Goal: Obtain resource: Download file/media

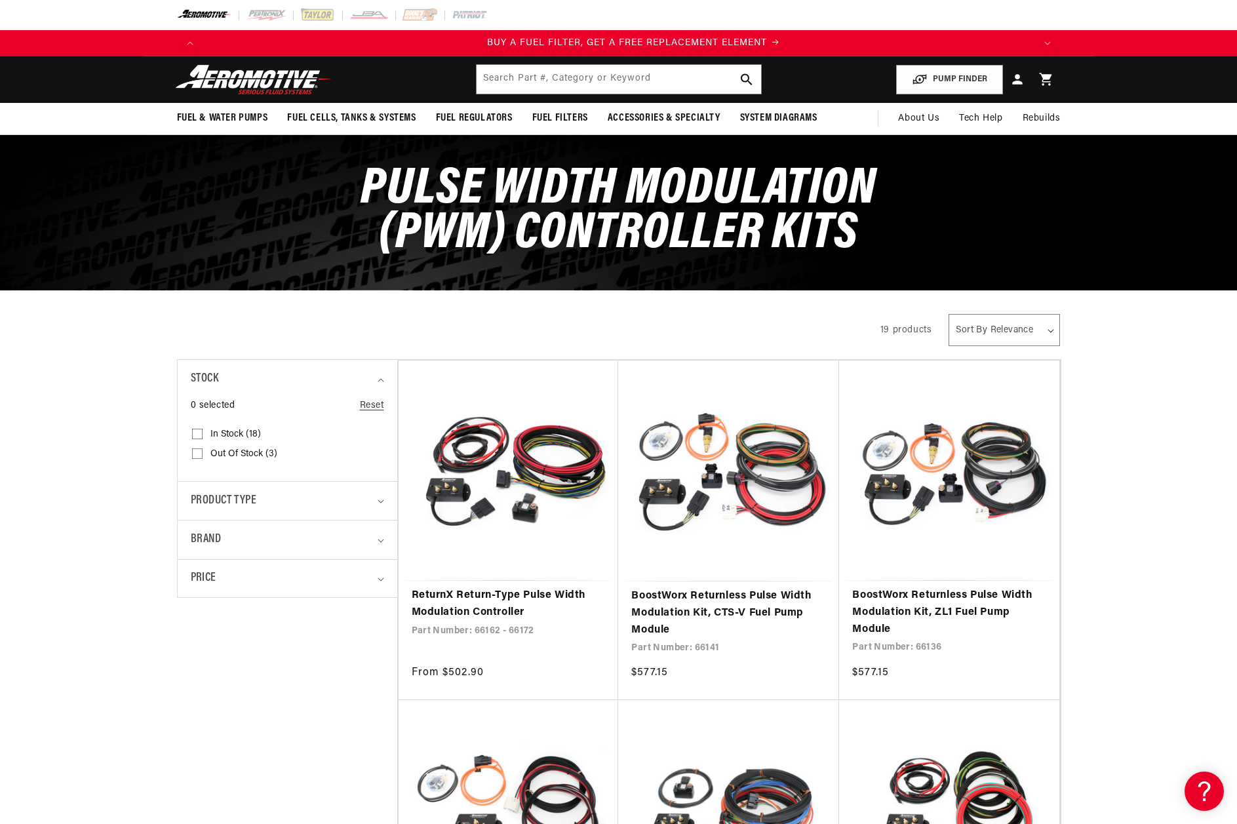
scroll to position [0, 831]
click at [492, 597] on link "ReturnX Return-Type Pulse Width Modulation Controller" at bounding box center [509, 603] width 194 height 33
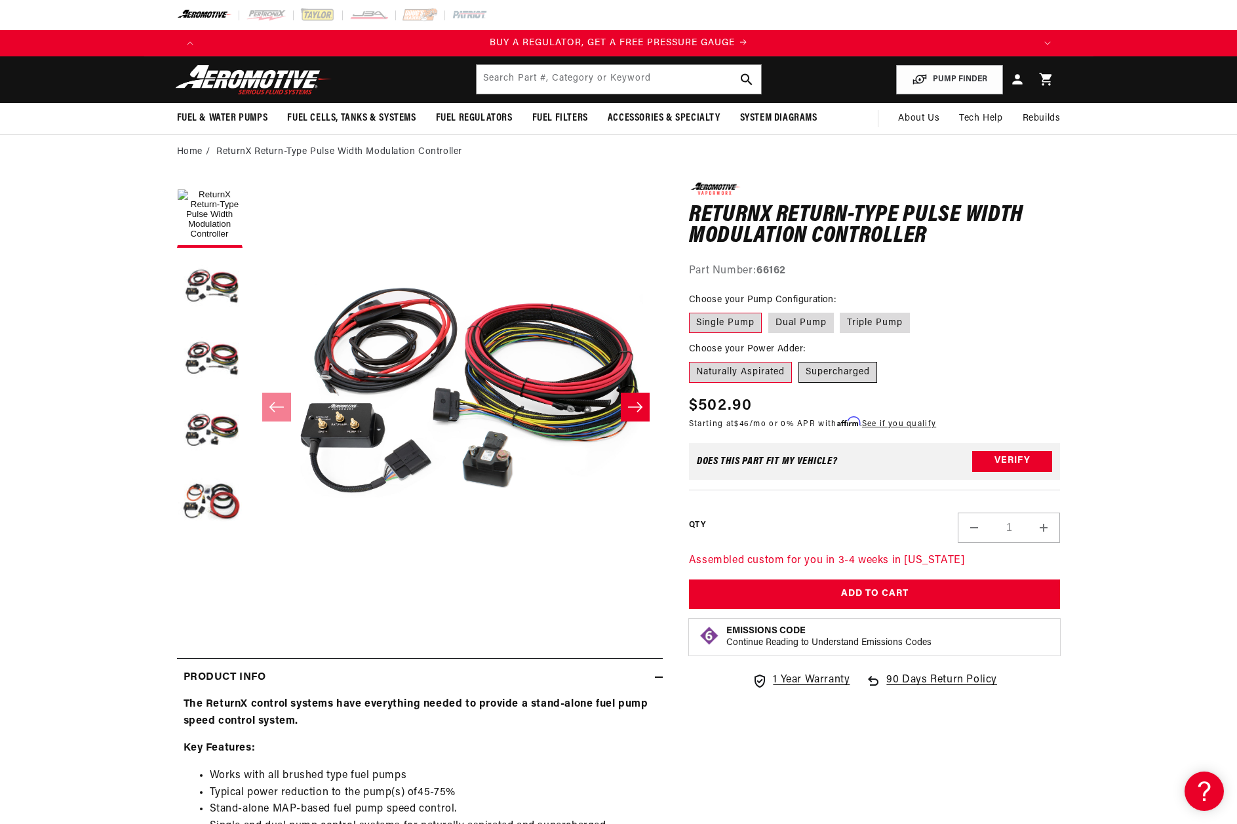
click at [829, 376] on label "Supercharged" at bounding box center [837, 372] width 79 height 21
click at [799, 360] on input "Supercharged" at bounding box center [798, 359] width 1 height 1
radio input "true"
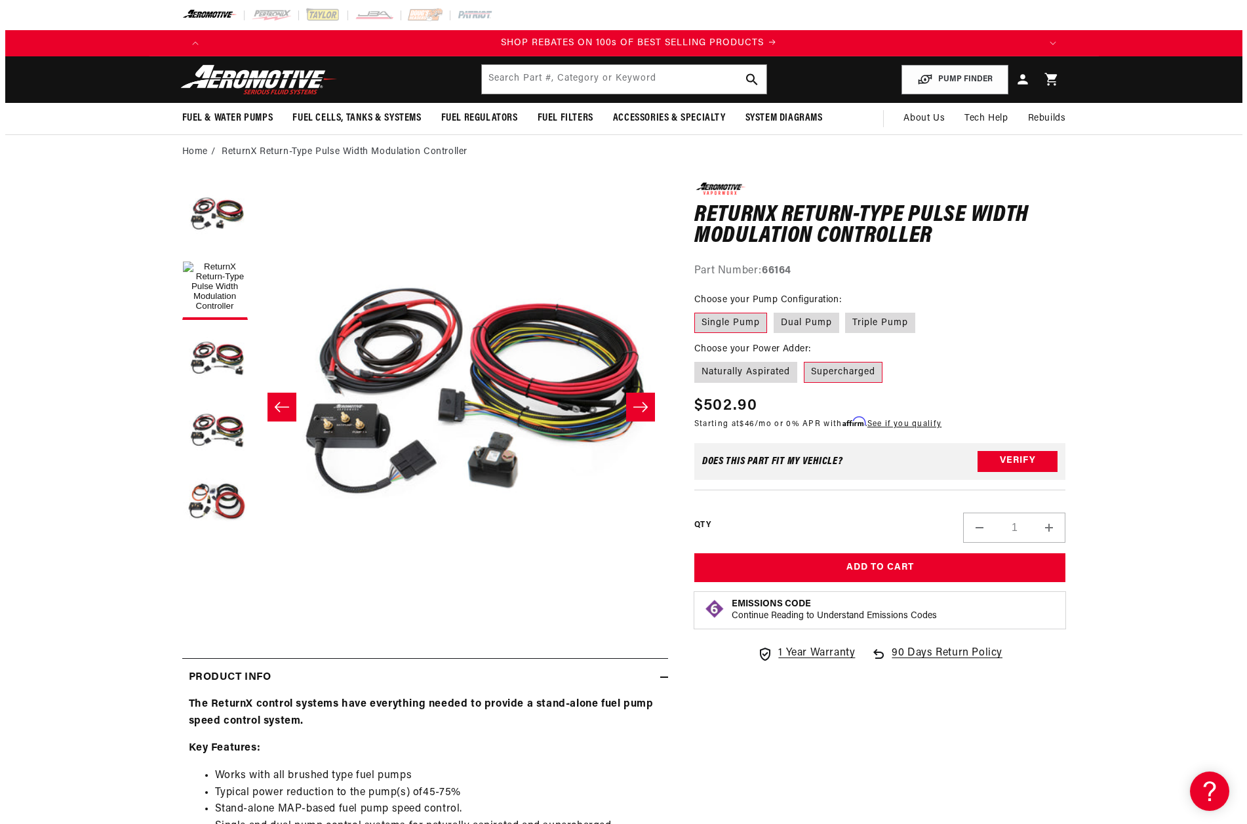
scroll to position [0, 1662]
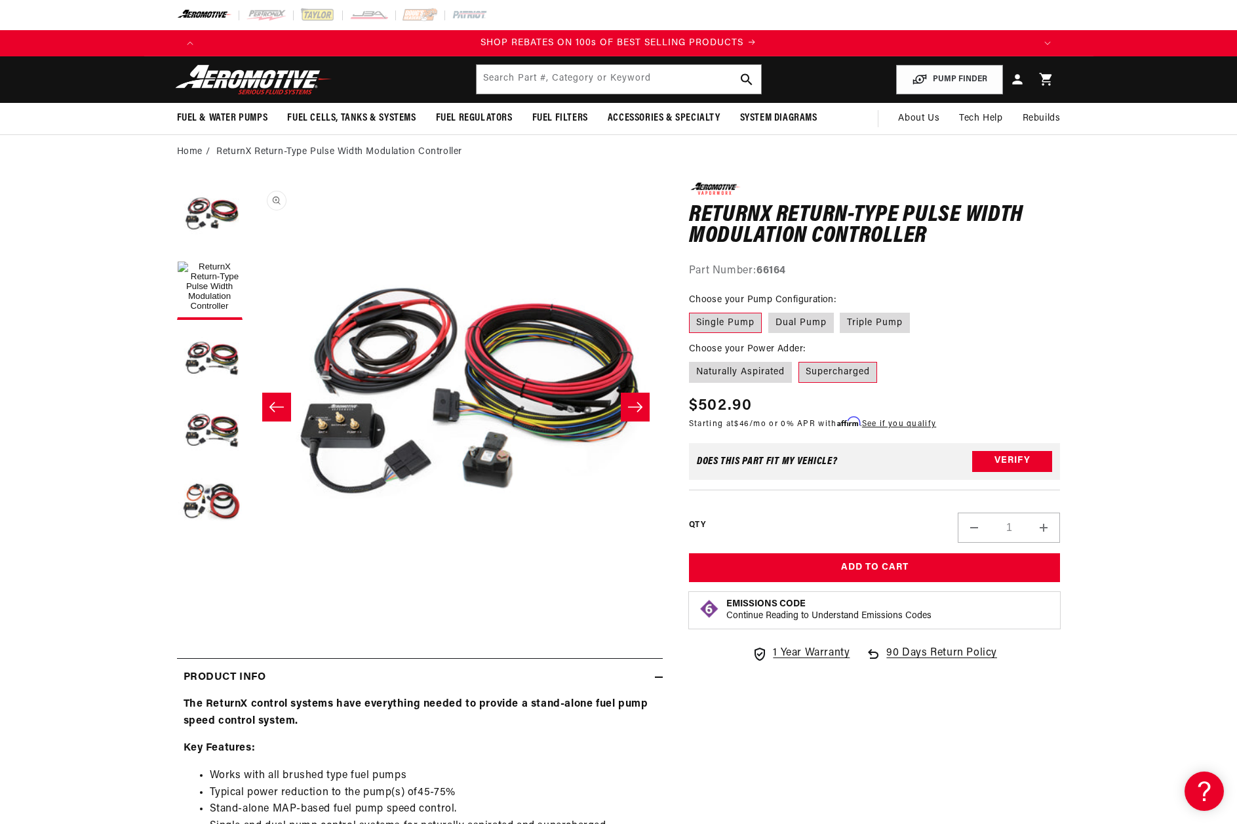
click at [249, 597] on button "Open media 4 in modal" at bounding box center [249, 597] width 0 height 0
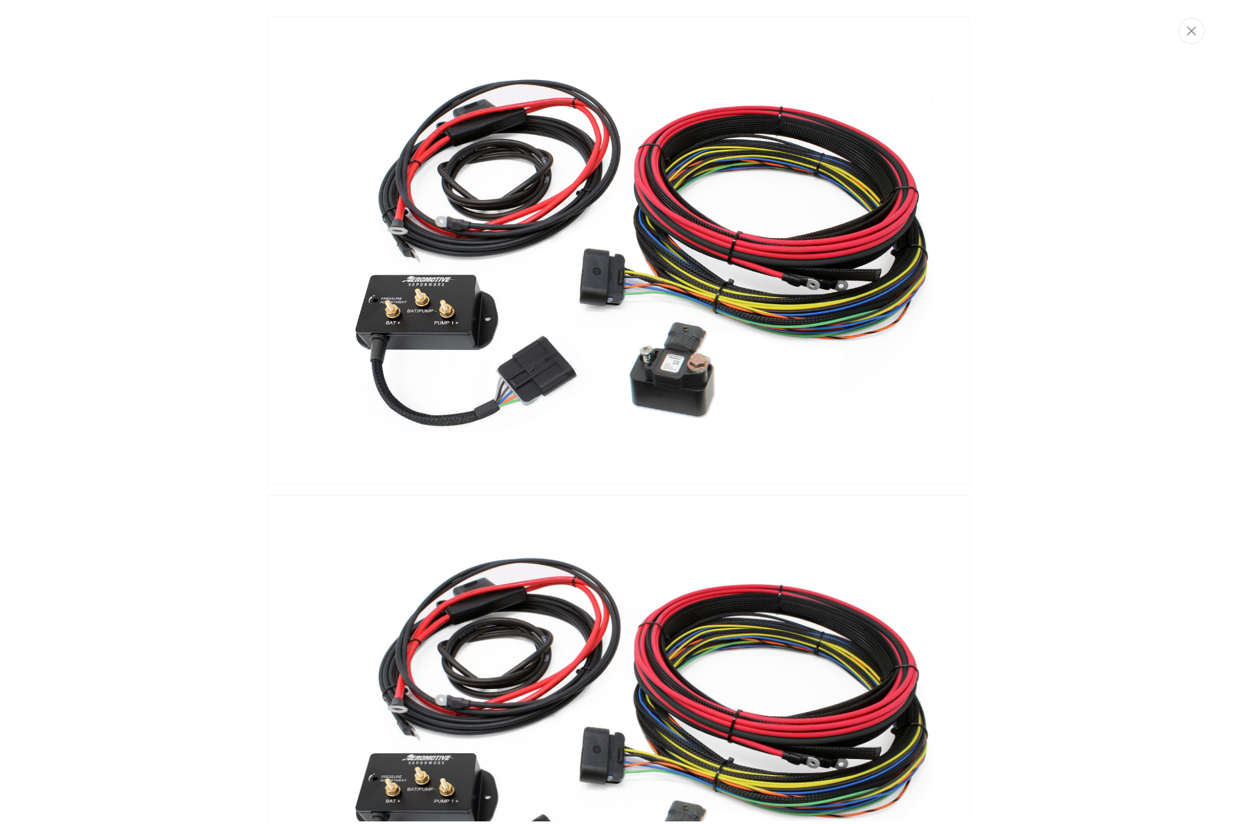
scroll to position [0, 2494]
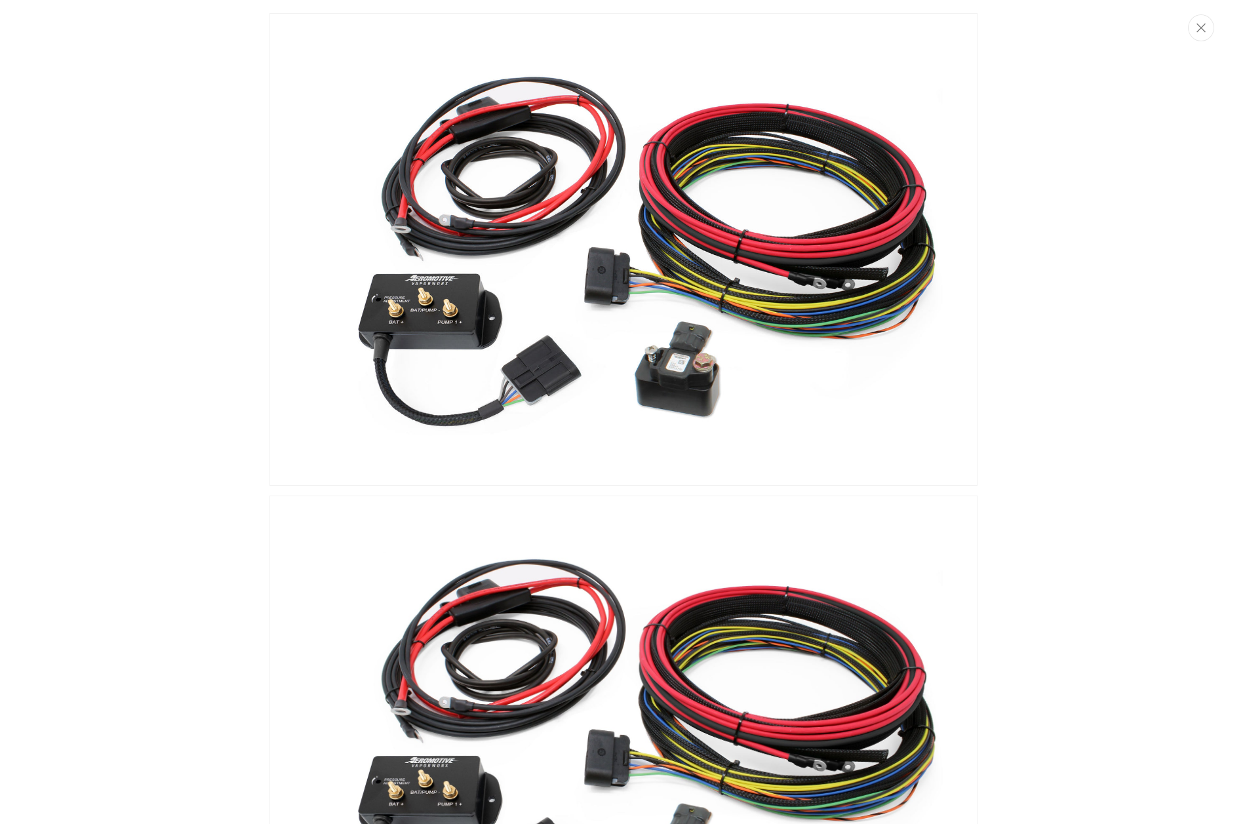
click at [383, 409] on img "Media gallery" at bounding box center [623, 249] width 708 height 473
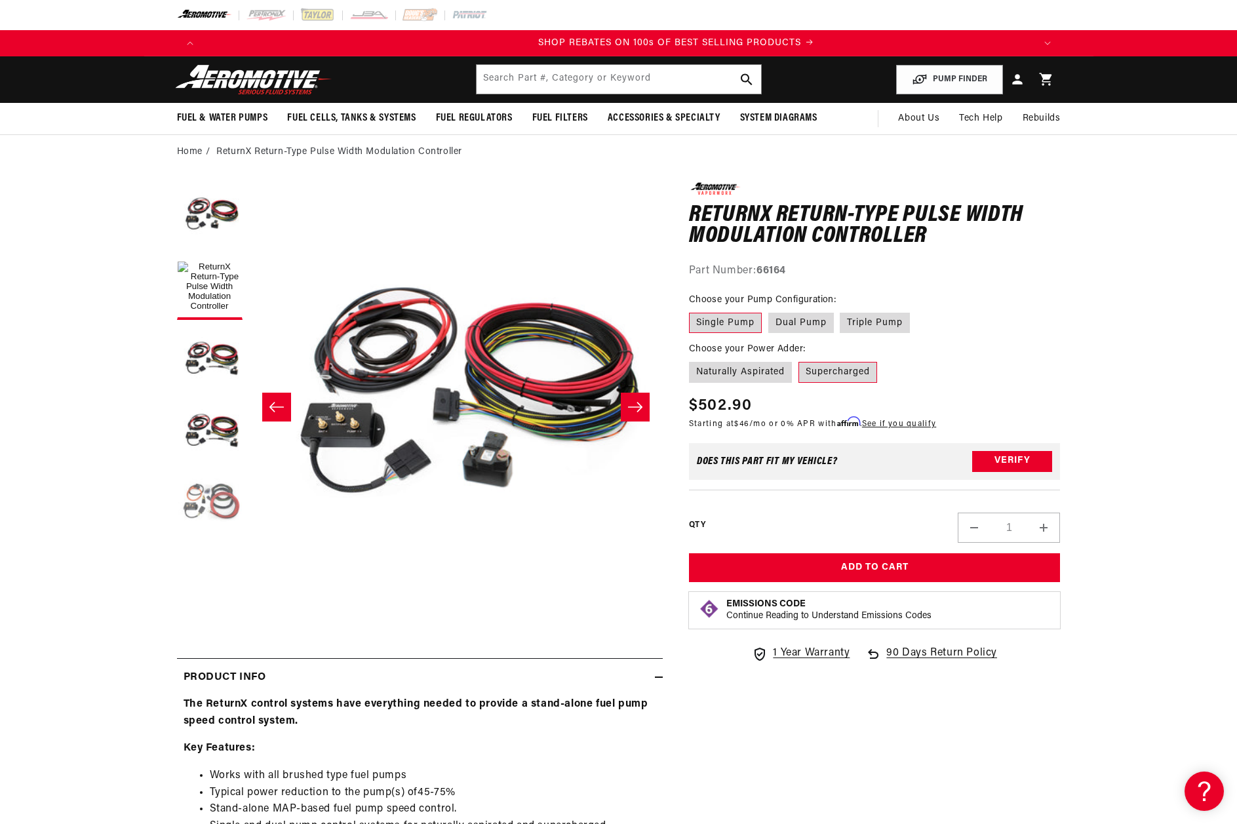
scroll to position [0, 1662]
click at [215, 206] on button "Load image 4 in gallery view" at bounding box center [210, 215] width 66 height 66
click at [202, 288] on button "Load image 1 in gallery view" at bounding box center [210, 287] width 66 height 66
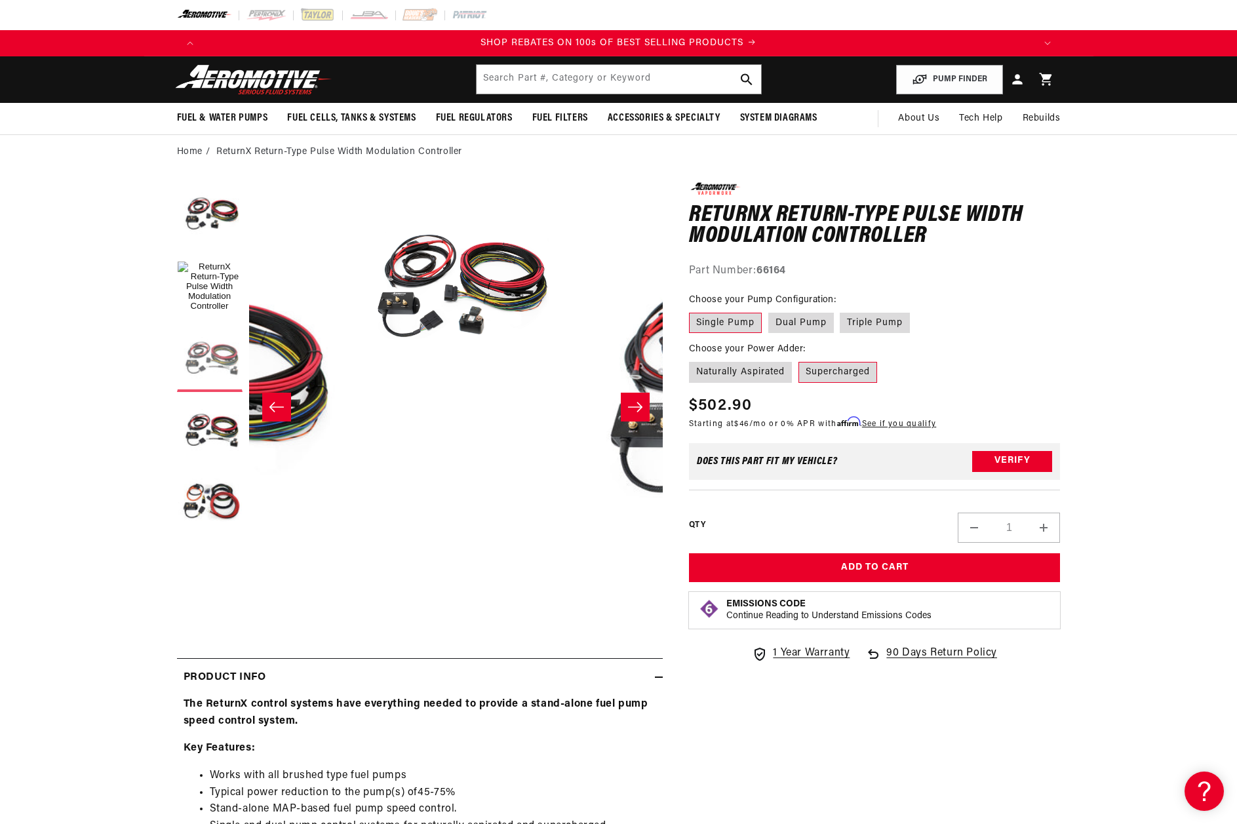
click at [187, 354] on button "Load image 2 in gallery view" at bounding box center [210, 359] width 66 height 66
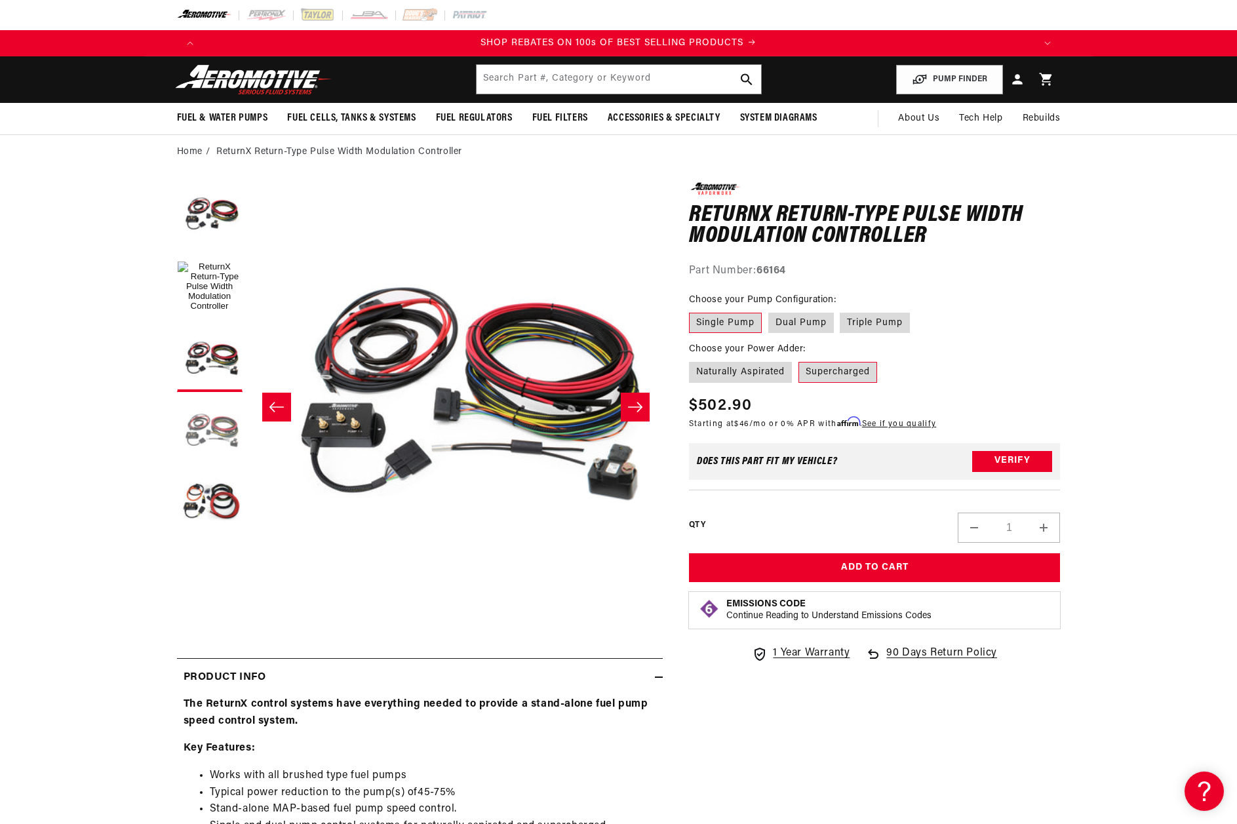
scroll to position [1, 621]
click at [203, 432] on button "Load image 3 in gallery view" at bounding box center [210, 432] width 66 height 66
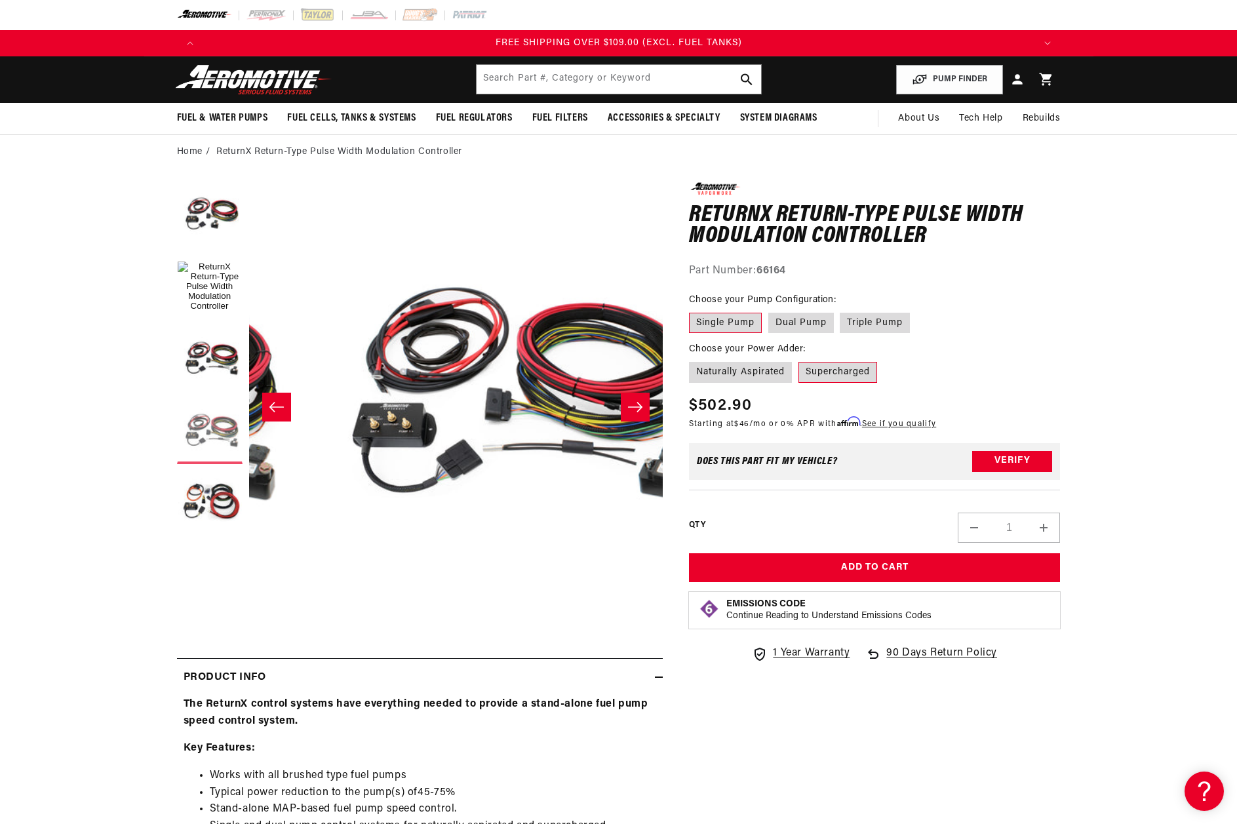
scroll to position [1, 1034]
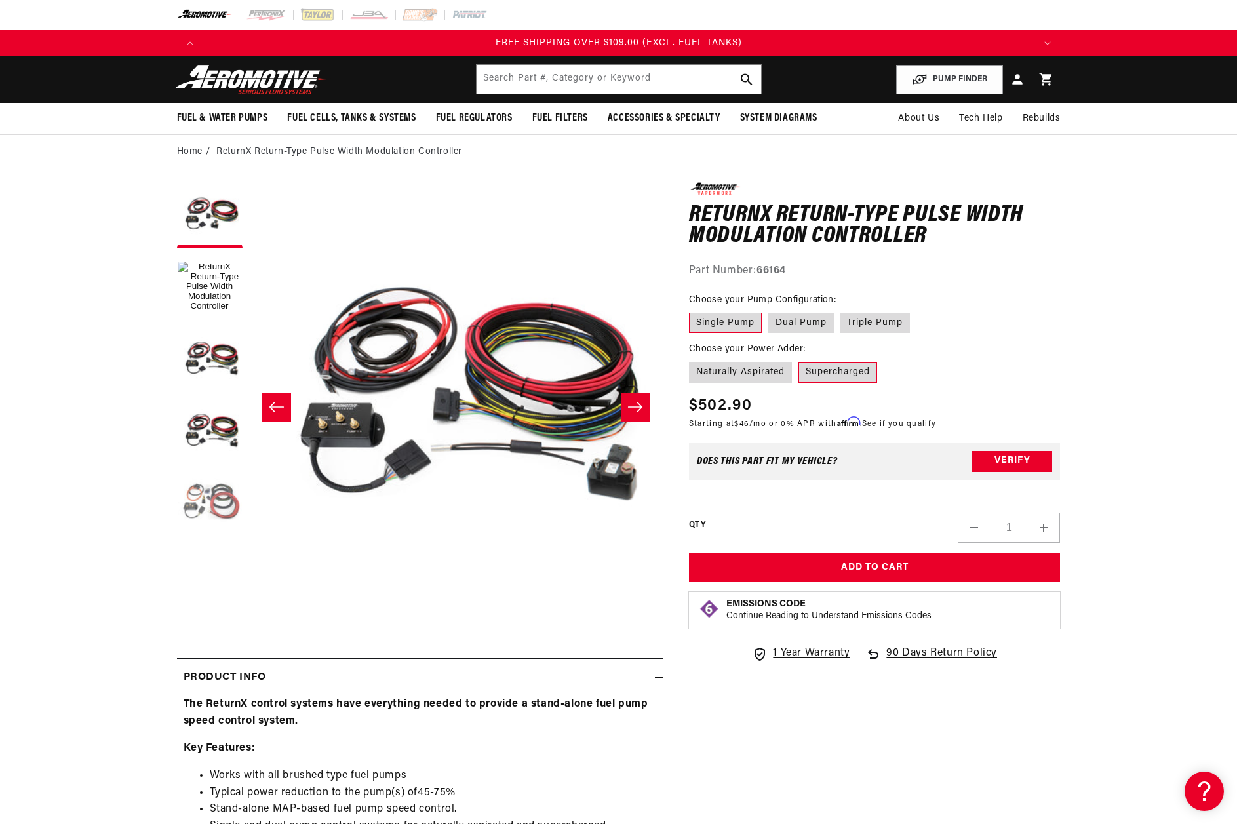
click at [189, 505] on button "Load image 5 in gallery view" at bounding box center [210, 504] width 66 height 66
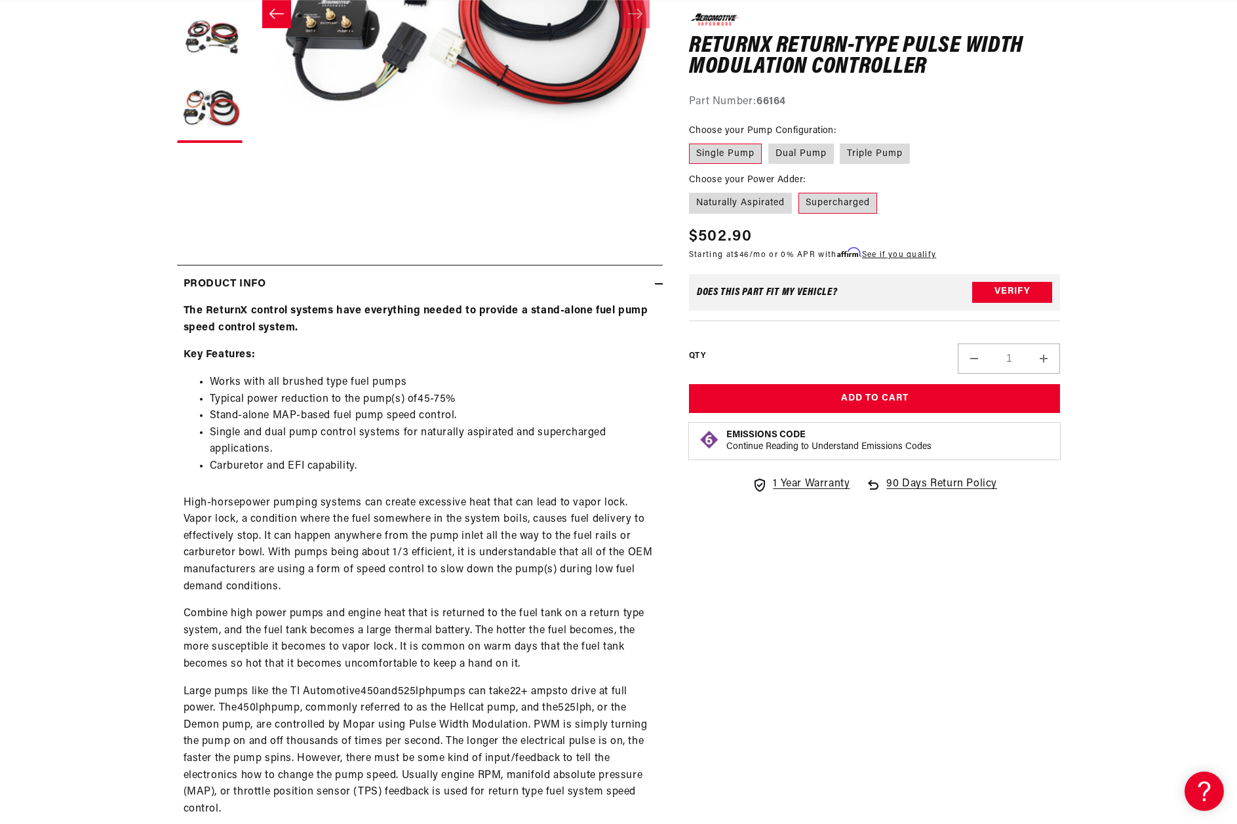
scroll to position [0, 14]
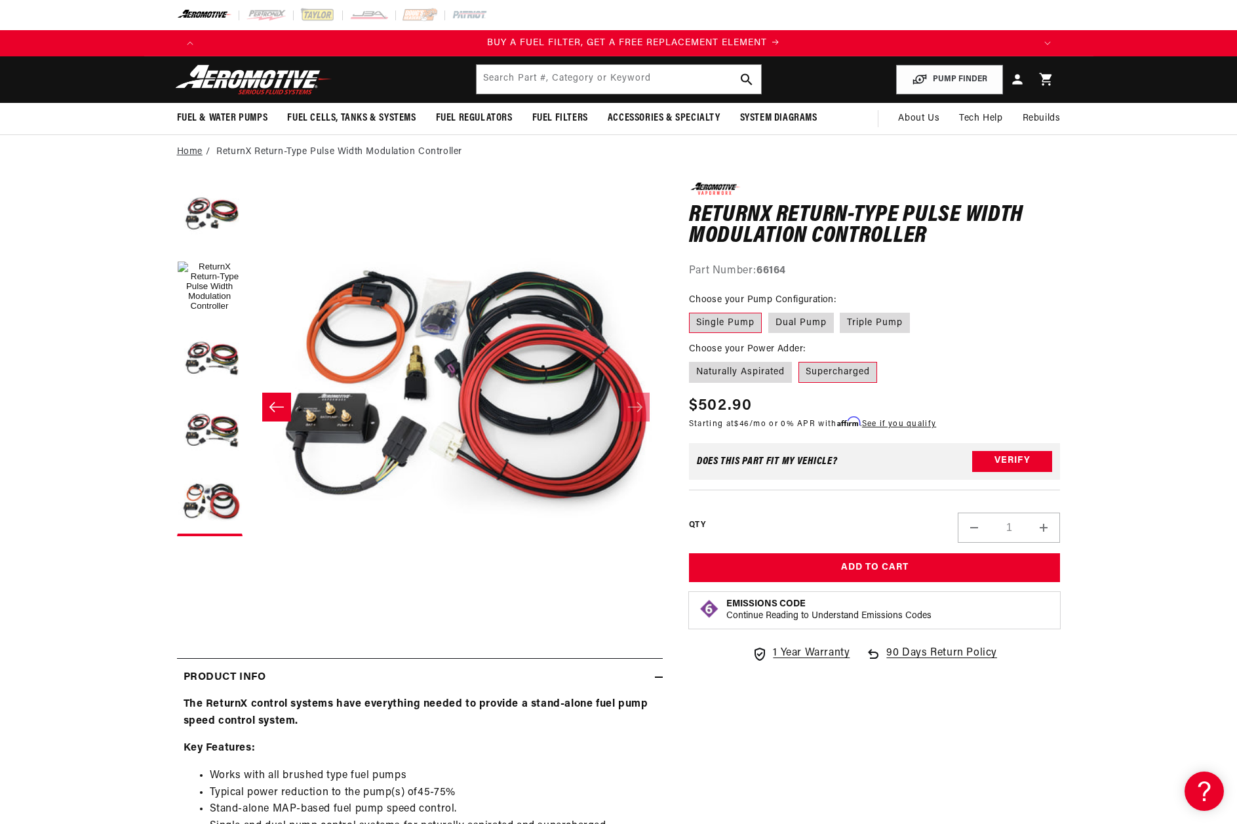
click at [184, 149] on link "Home" at bounding box center [190, 152] width 26 height 14
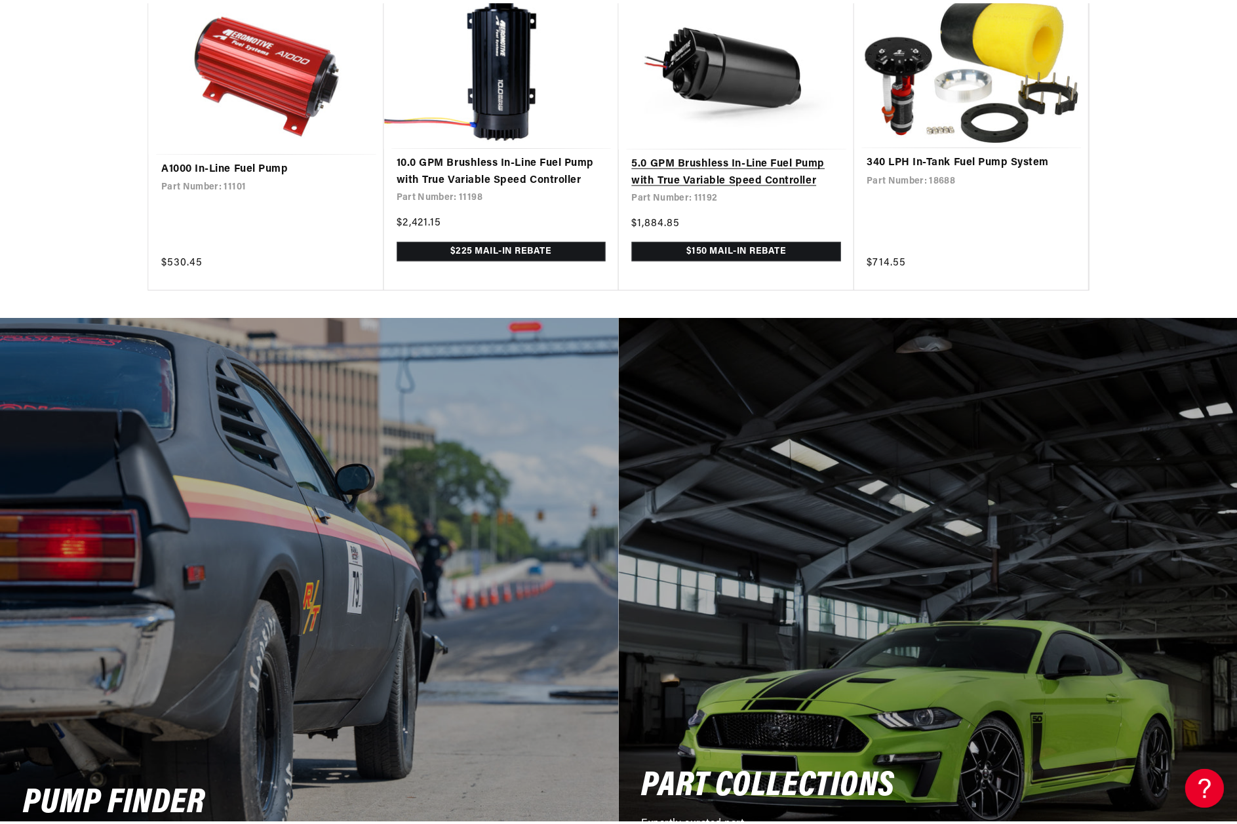
scroll to position [2294, 0]
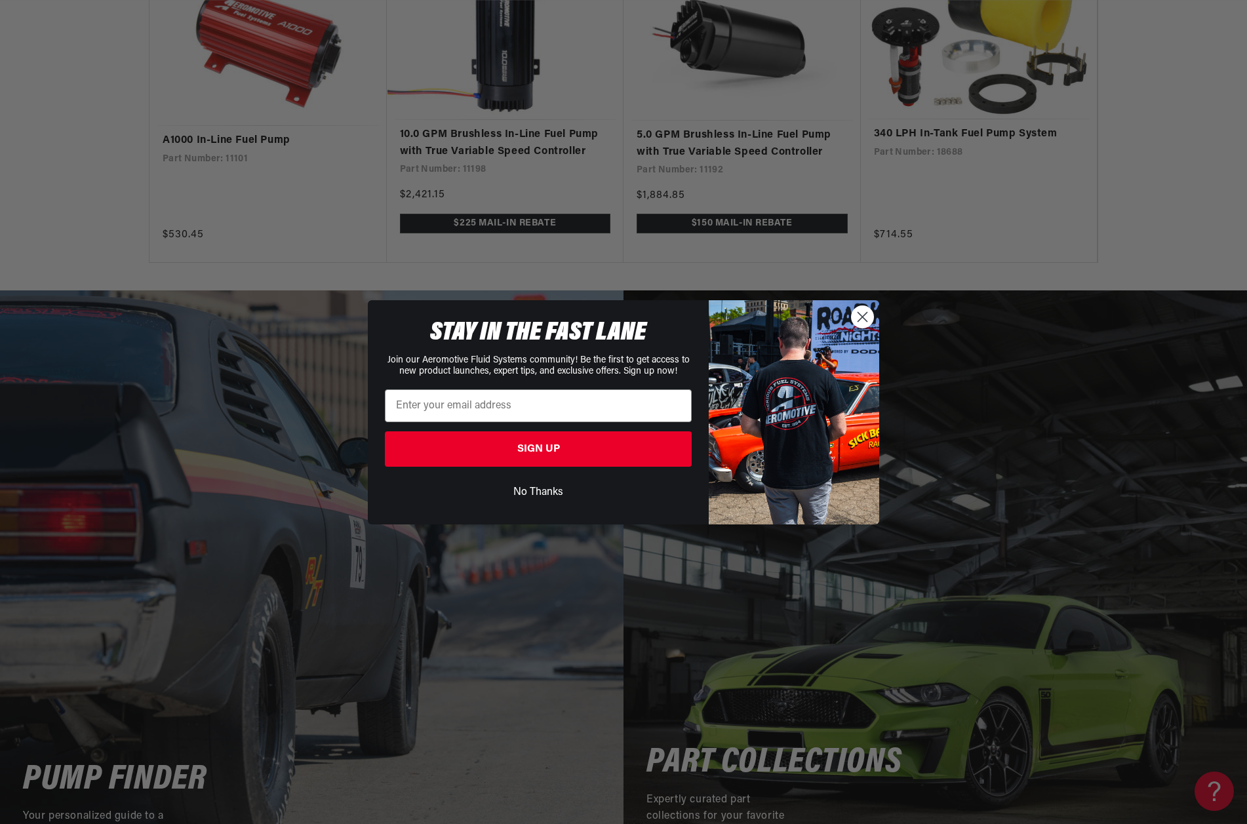
click at [865, 317] on circle "Close dialog" at bounding box center [863, 316] width 22 height 22
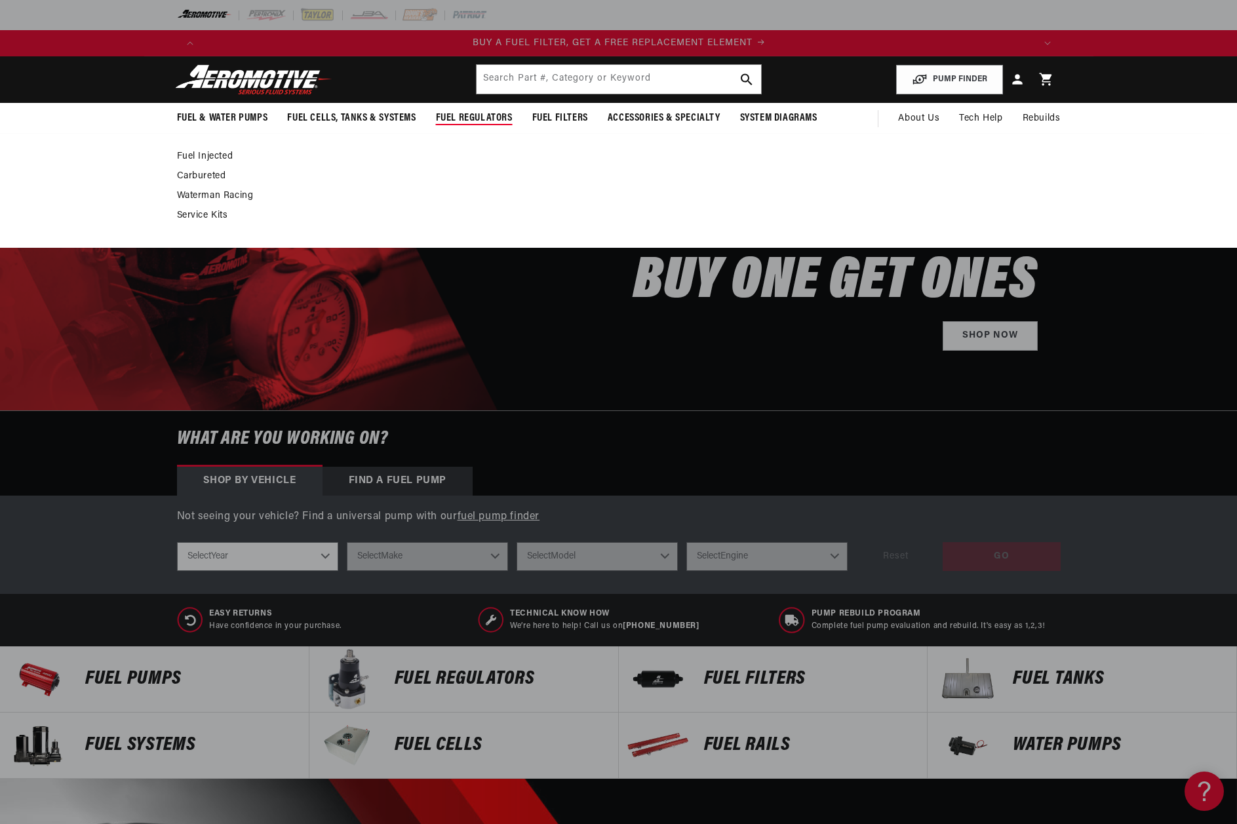
scroll to position [0, 831]
click at [209, 155] on link "Fuel Injected" at bounding box center [612, 157] width 871 height 12
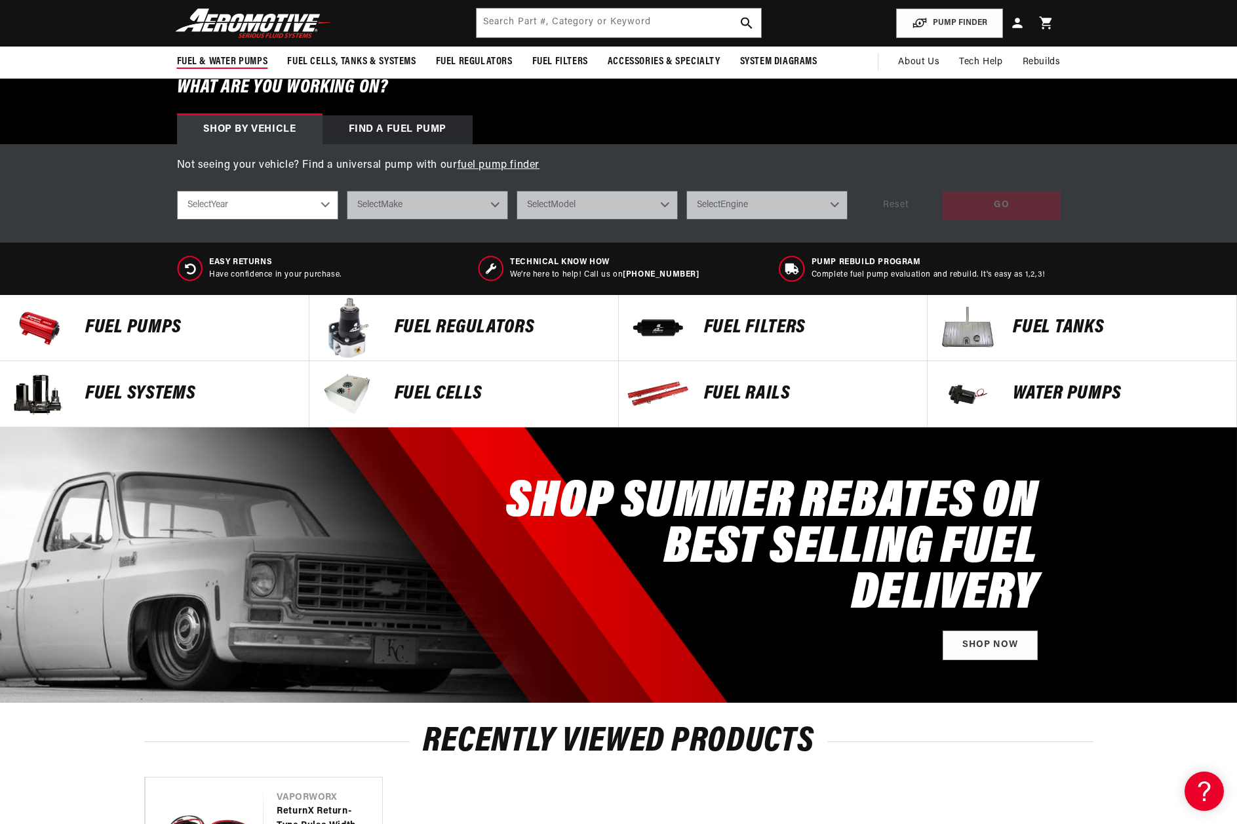
scroll to position [197, 0]
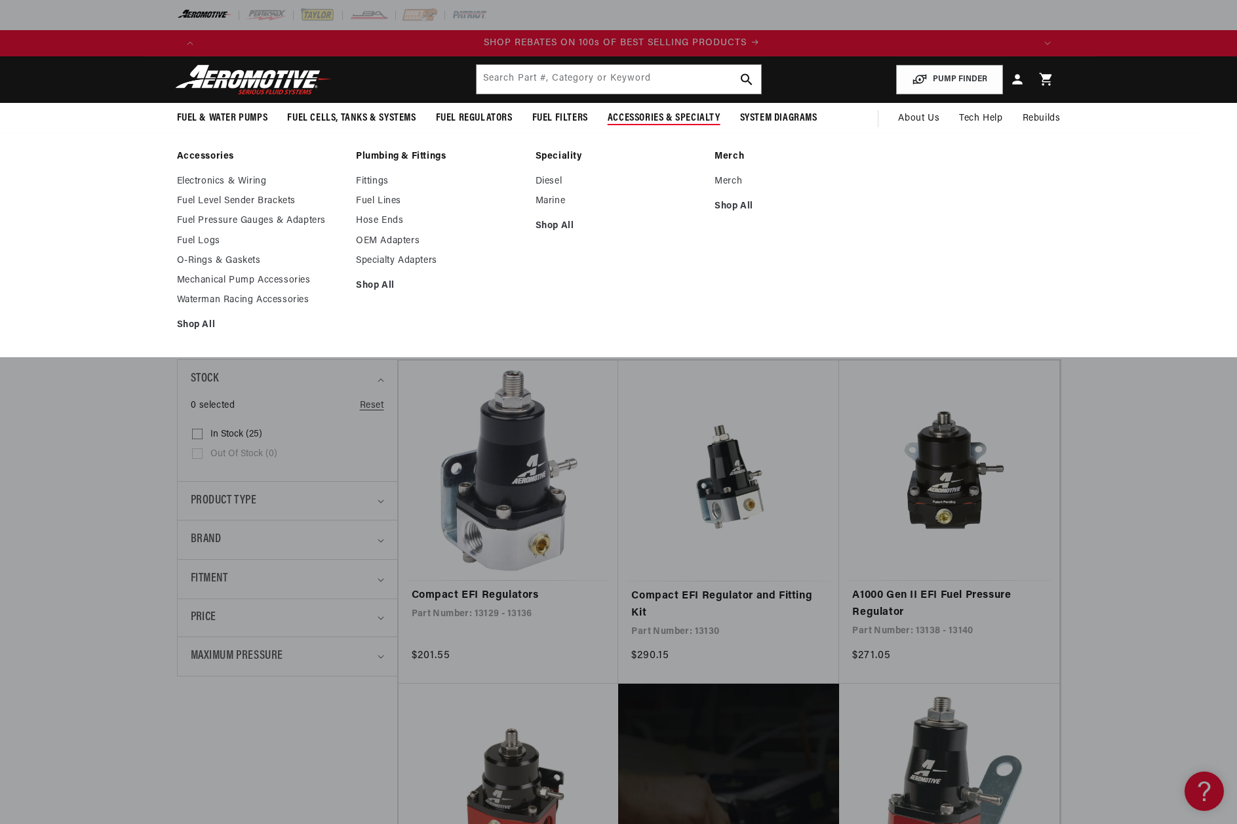
scroll to position [0, 1662]
click at [209, 180] on link "Electronics & Wiring" at bounding box center [260, 182] width 167 height 12
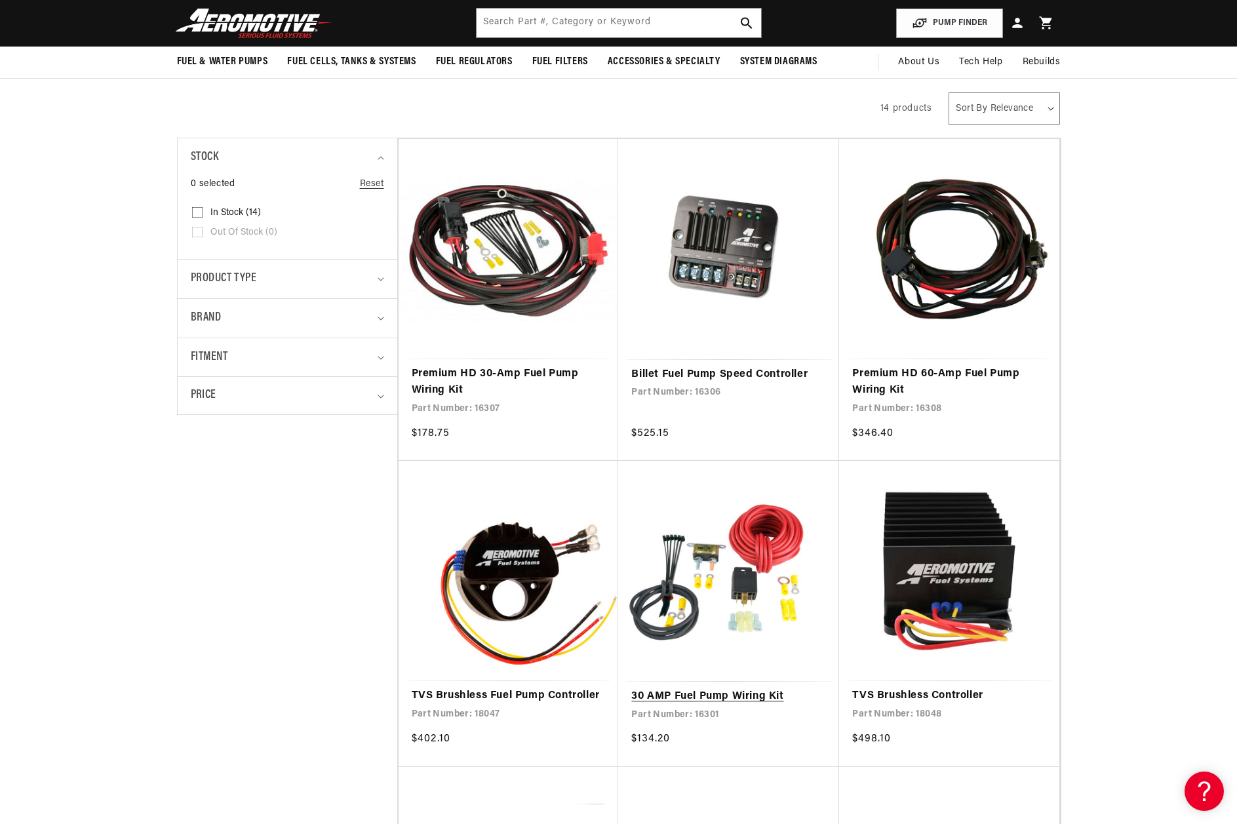
scroll to position [197, 0]
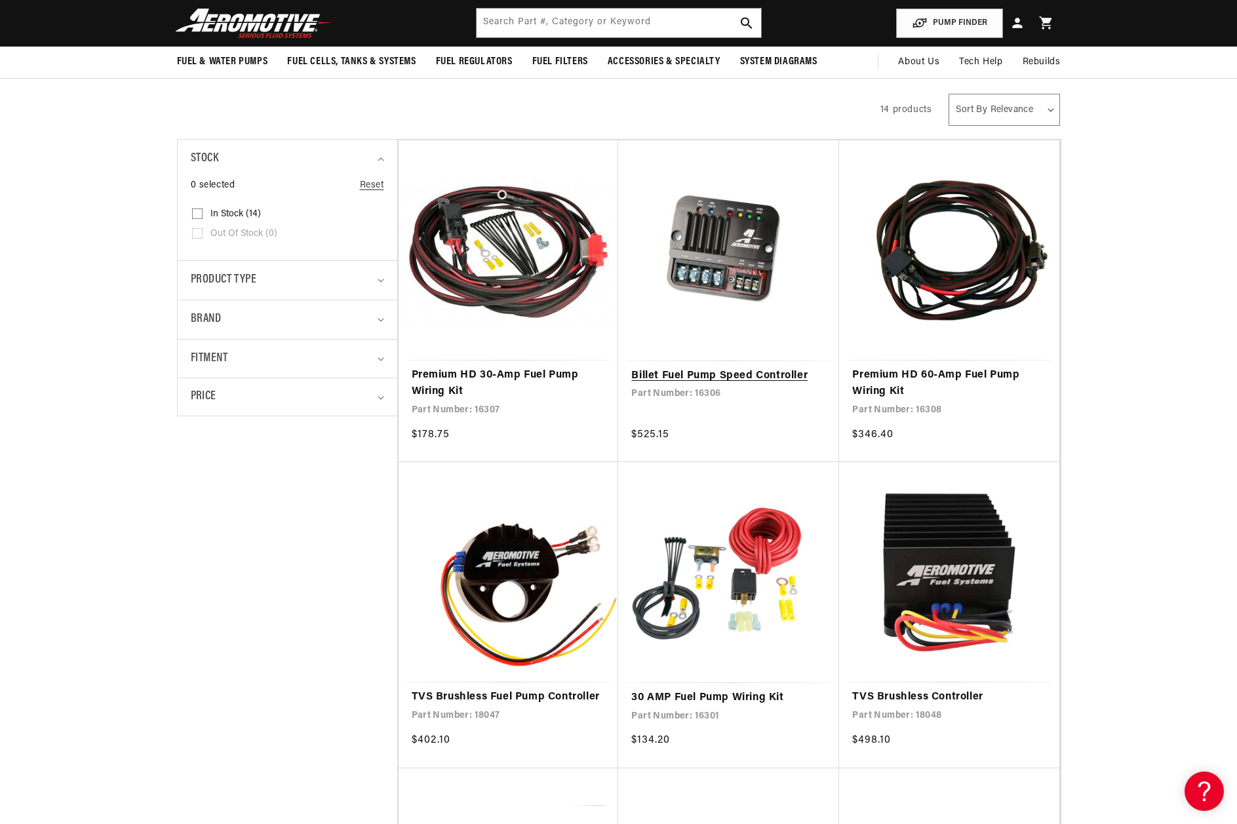
click at [721, 376] on link "Billet Fuel Pump Speed Controller" at bounding box center [728, 376] width 195 height 17
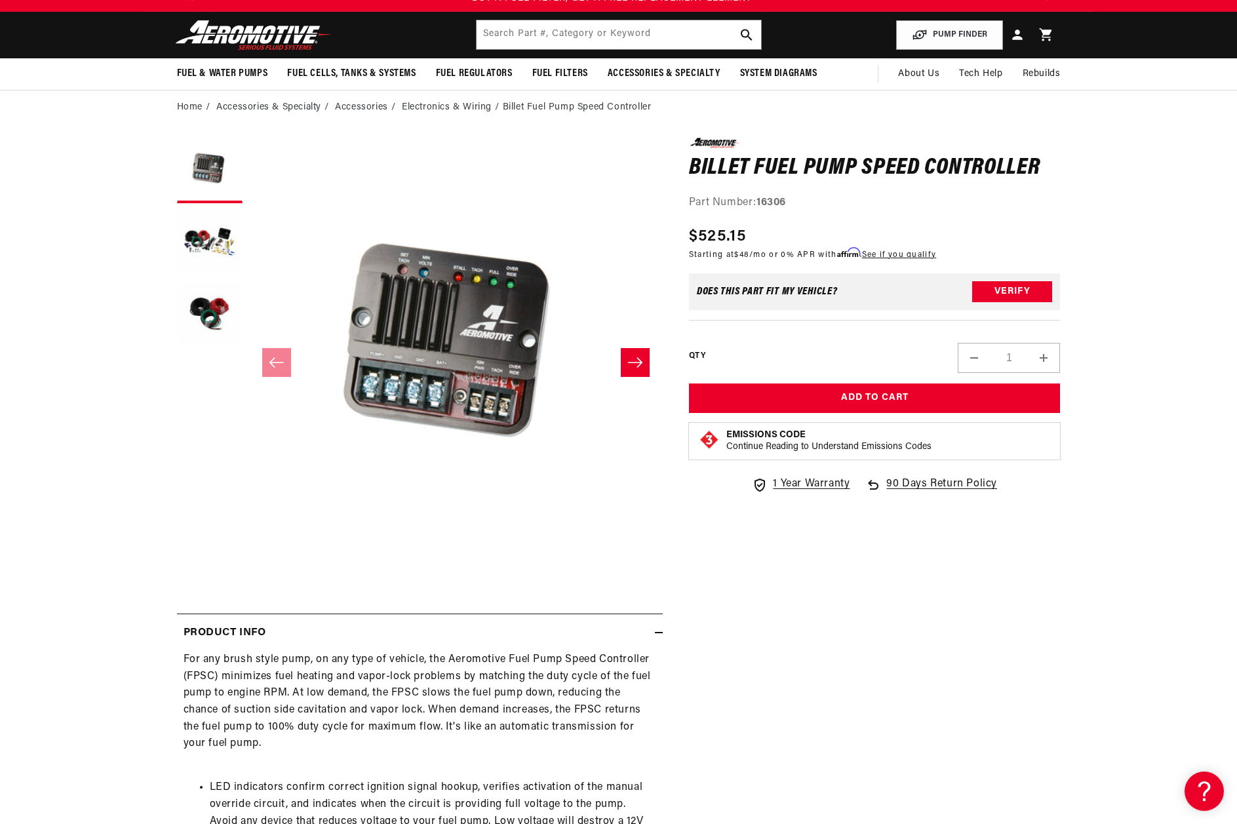
scroll to position [66, 0]
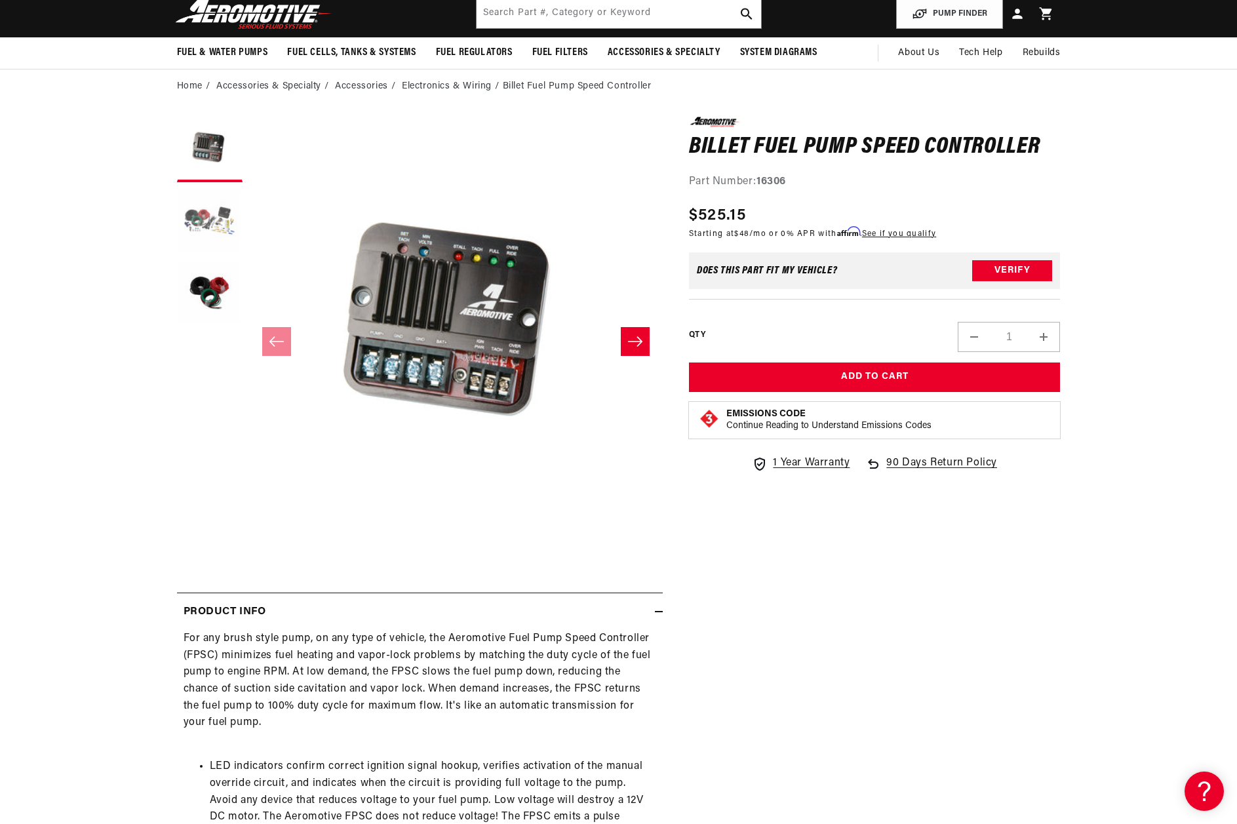
click at [209, 216] on button "Load image 2 in gallery view" at bounding box center [210, 222] width 66 height 66
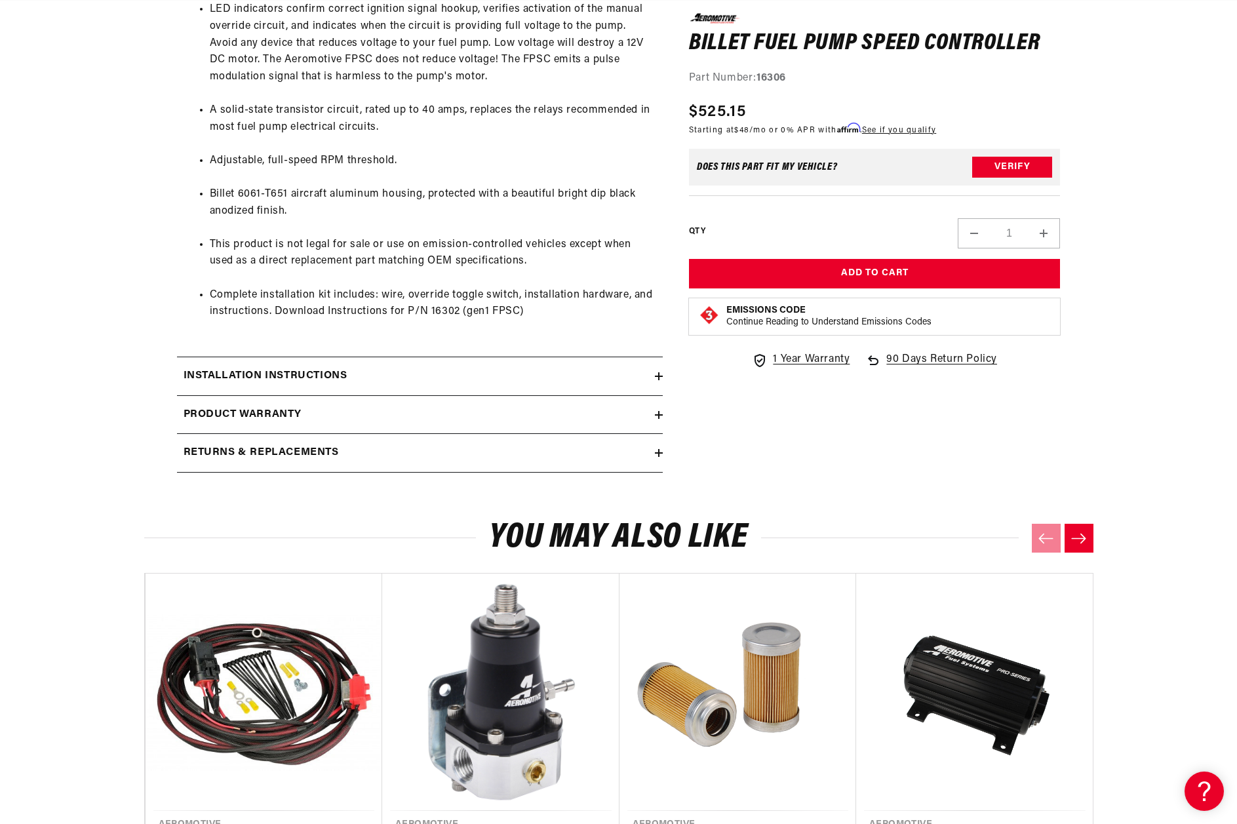
scroll to position [852, 0]
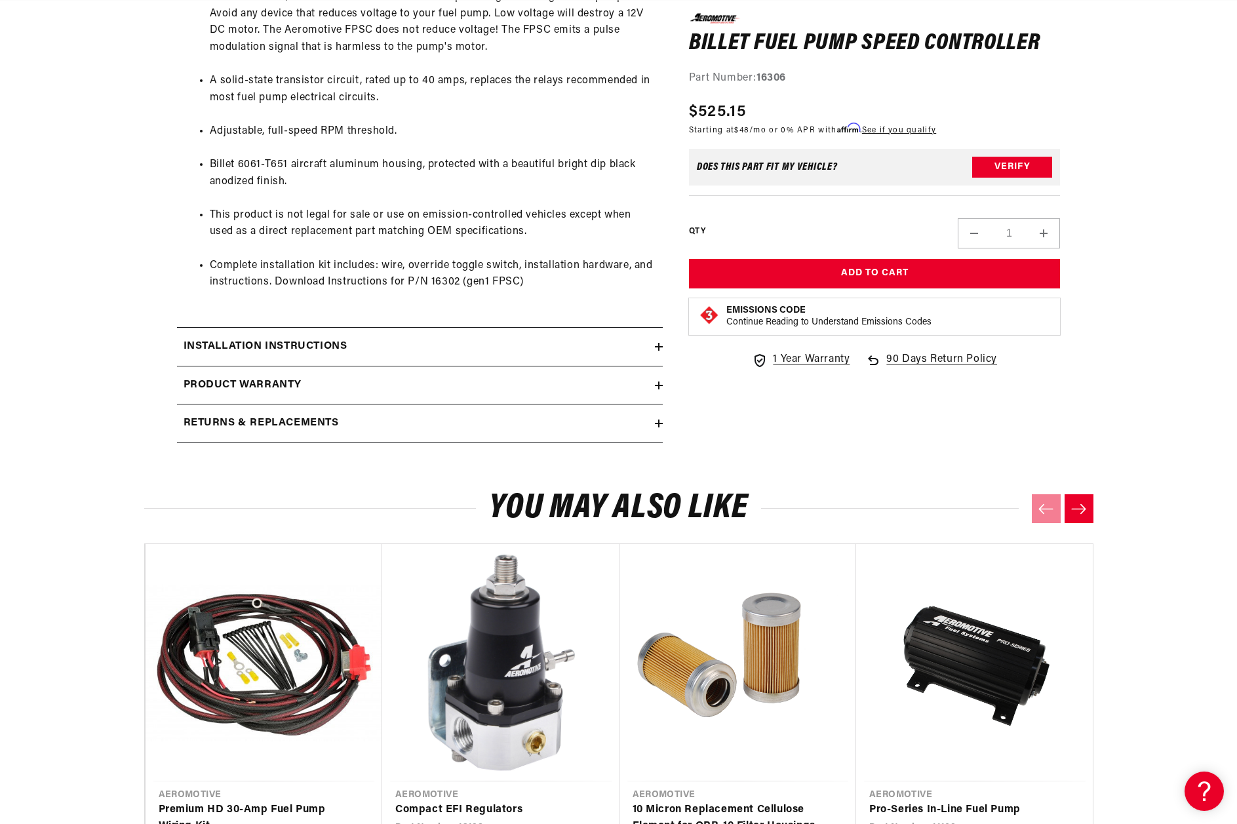
click at [275, 347] on h2 "Installation Instructions" at bounding box center [266, 346] width 164 height 17
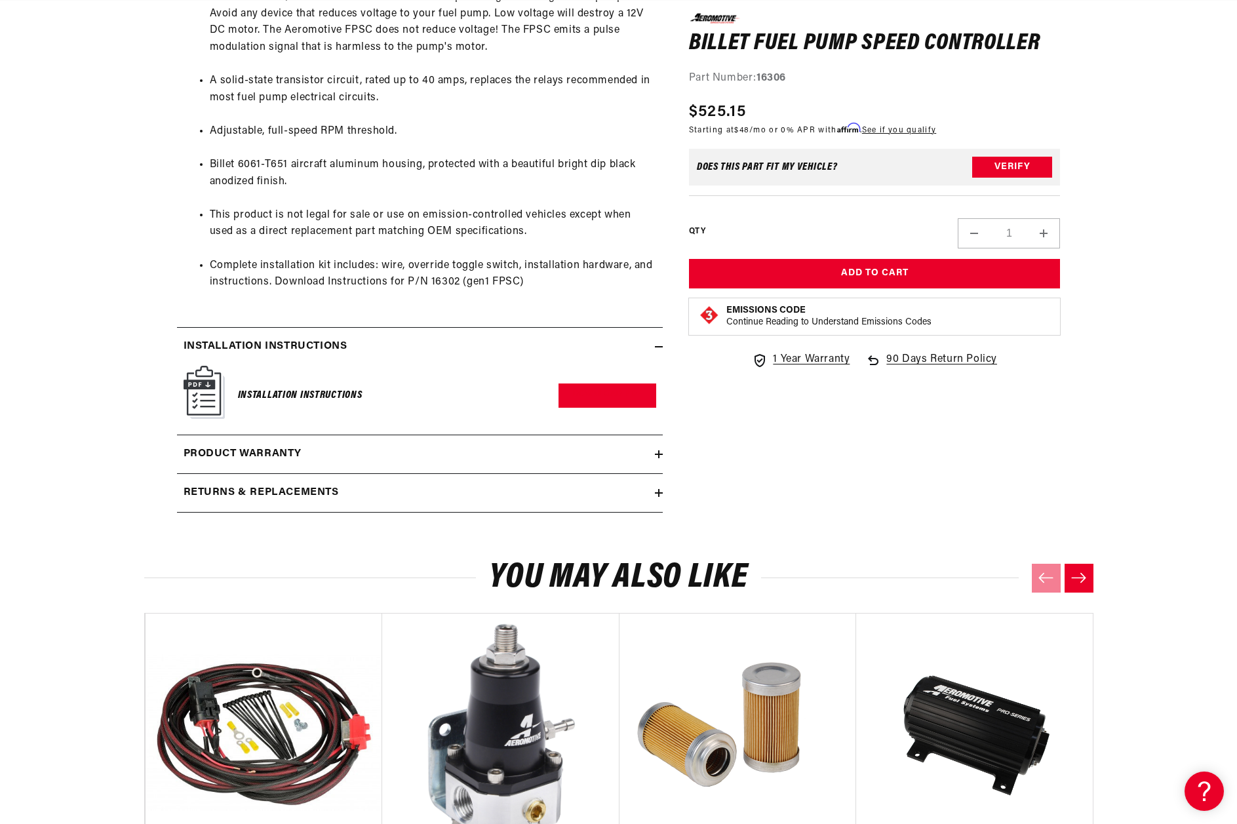
click at [279, 393] on h6 "Installation Instructions" at bounding box center [300, 396] width 125 height 18
click at [608, 391] on link "Download PDF" at bounding box center [607, 395] width 98 height 24
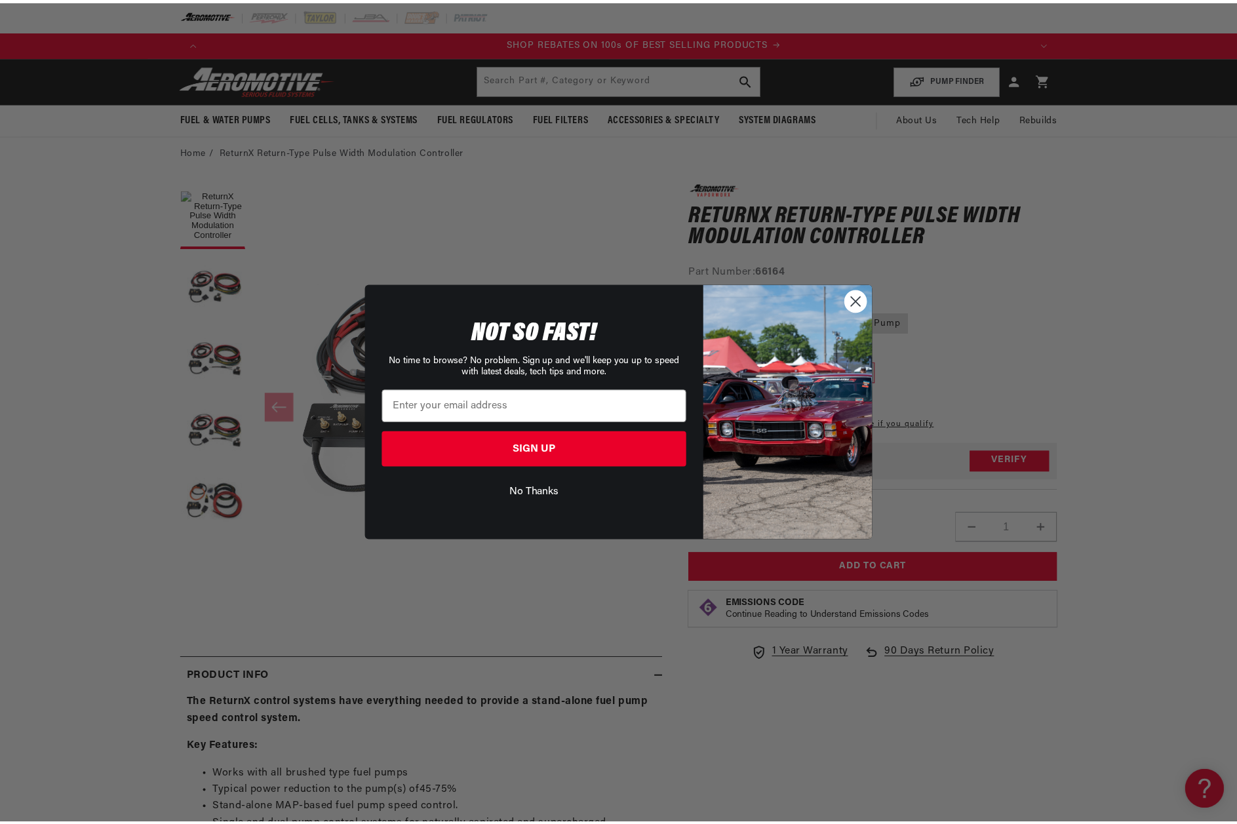
scroll to position [0, 1662]
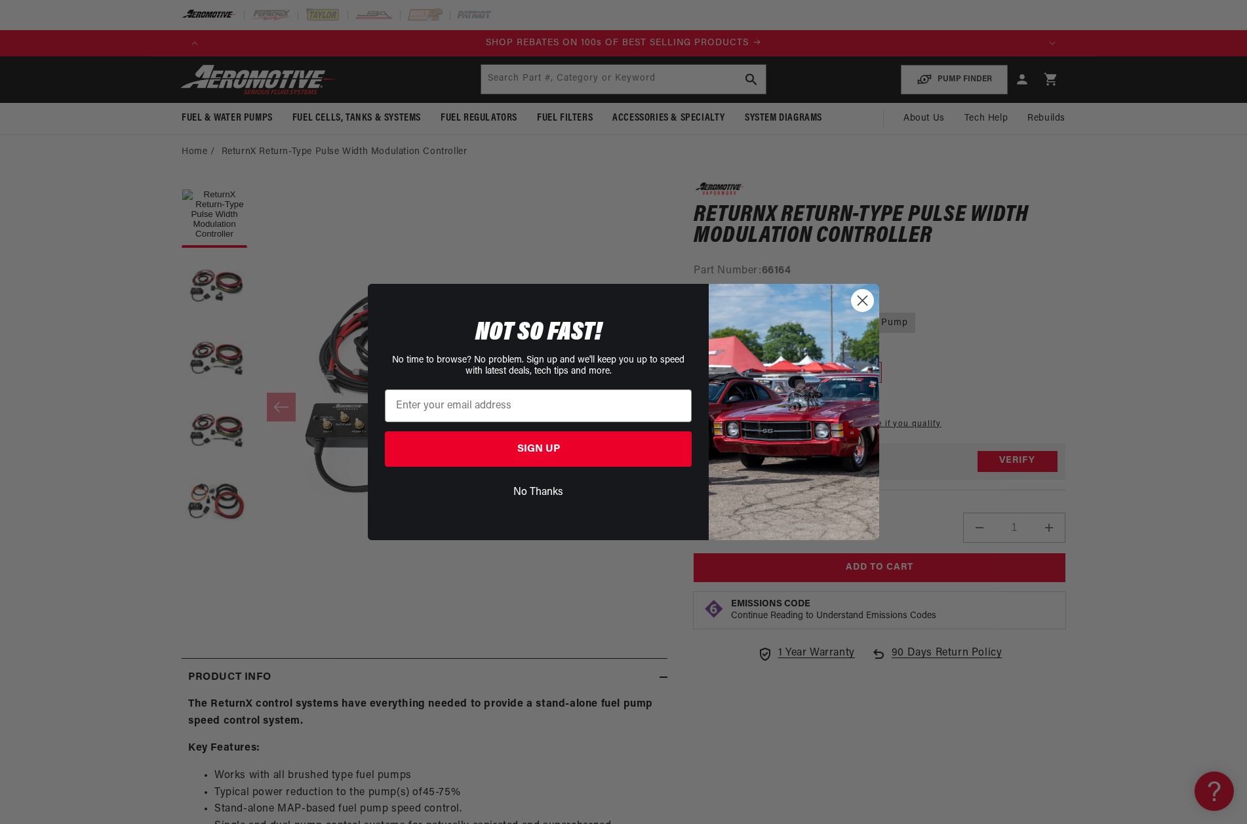
click at [857, 298] on circle "Close dialog" at bounding box center [863, 301] width 22 height 22
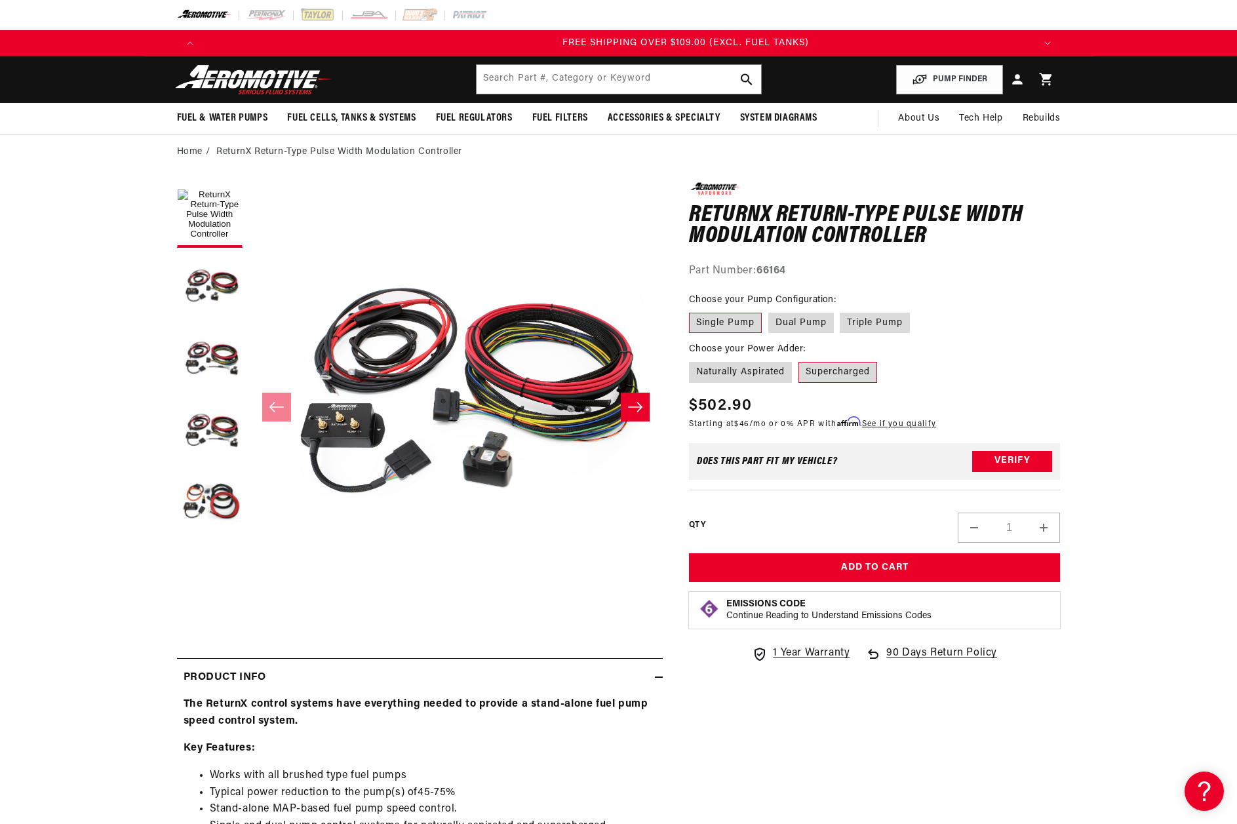
scroll to position [0, 2494]
click at [793, 324] on label "Dual Pump" at bounding box center [801, 323] width 66 height 21
click at [769, 311] on input "Dual Pump" at bounding box center [768, 310] width 1 height 1
radio input "true"
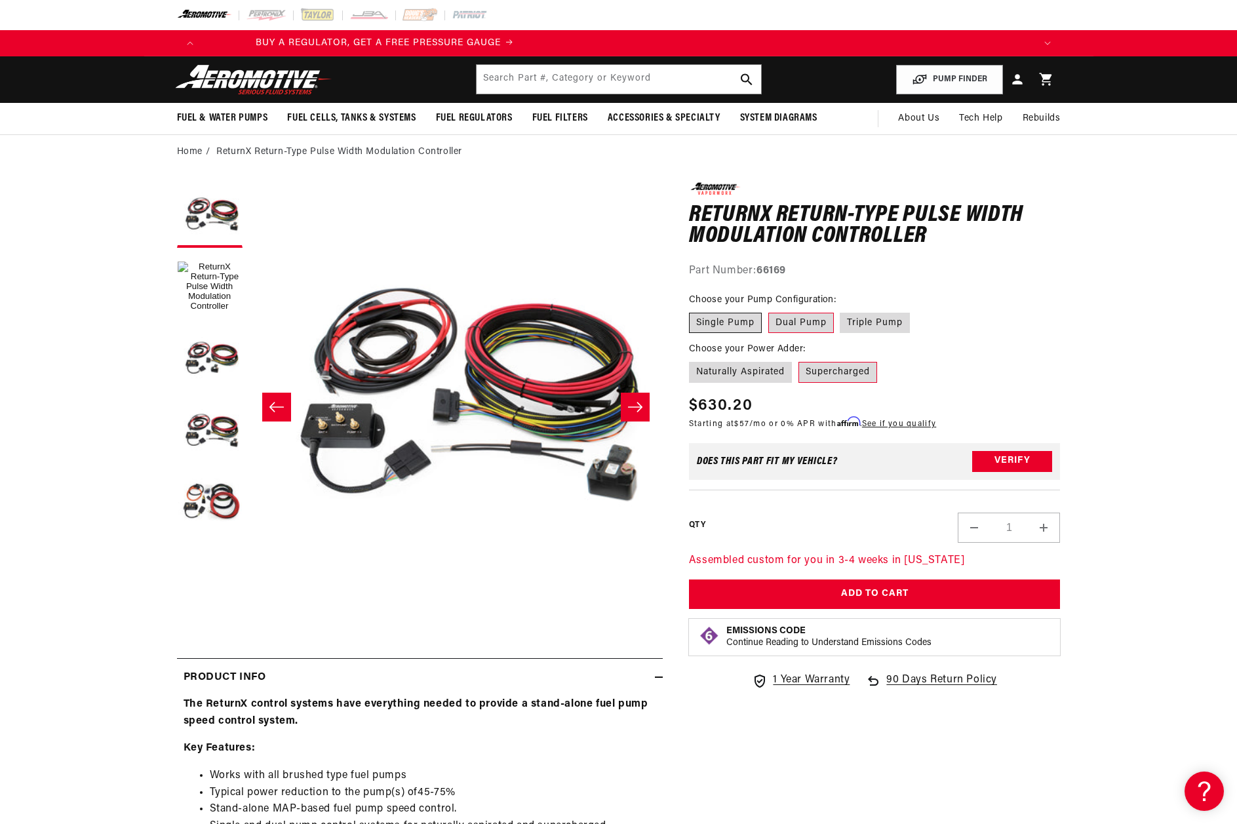
click at [739, 327] on label "Single Pump" at bounding box center [725, 323] width 73 height 21
click at [693, 311] on input "Single Pump" at bounding box center [692, 310] width 1 height 1
radio input "true"
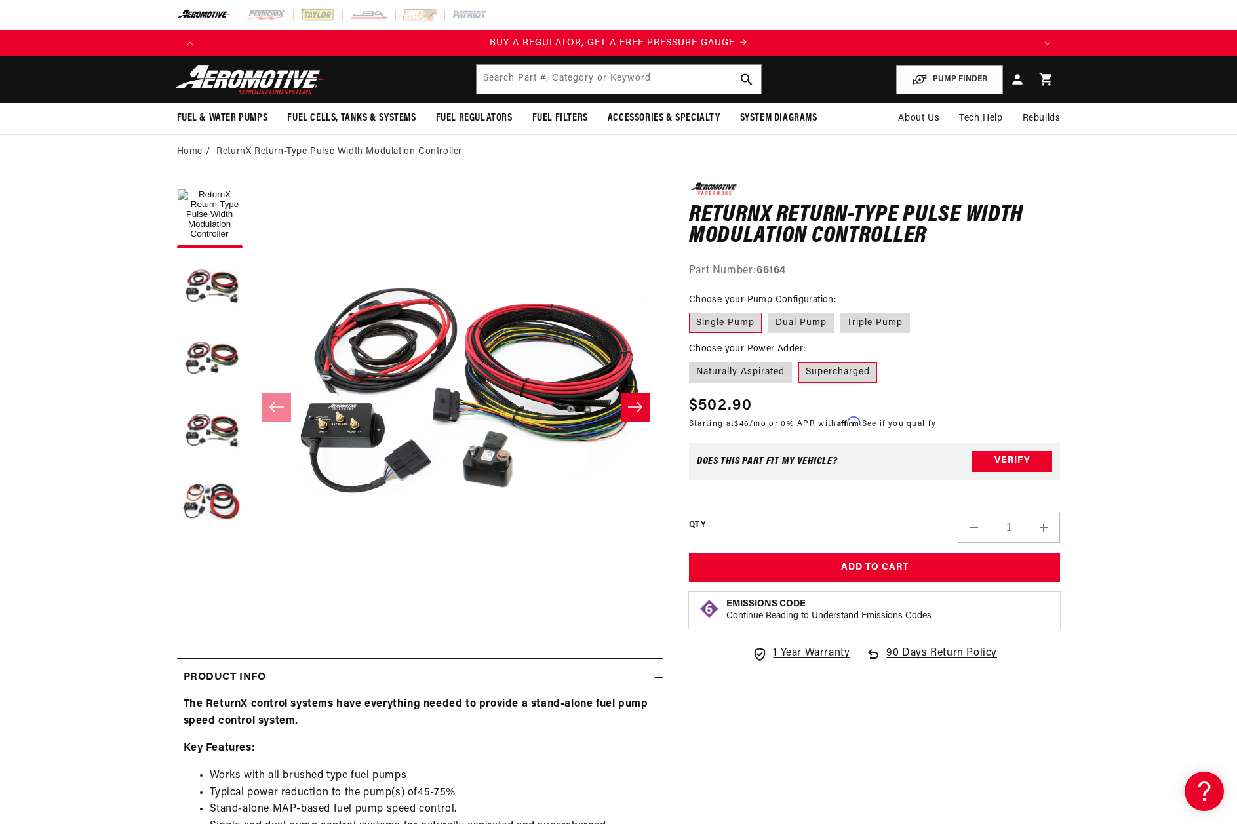
click at [839, 372] on label "Supercharged" at bounding box center [837, 372] width 79 height 21
click at [799, 360] on input "Supercharged" at bounding box center [798, 359] width 1 height 1
click at [741, 372] on label "Naturally Aspirated" at bounding box center [740, 372] width 103 height 21
click at [693, 360] on input "Naturally Aspirated" at bounding box center [692, 359] width 1 height 1
radio input "true"
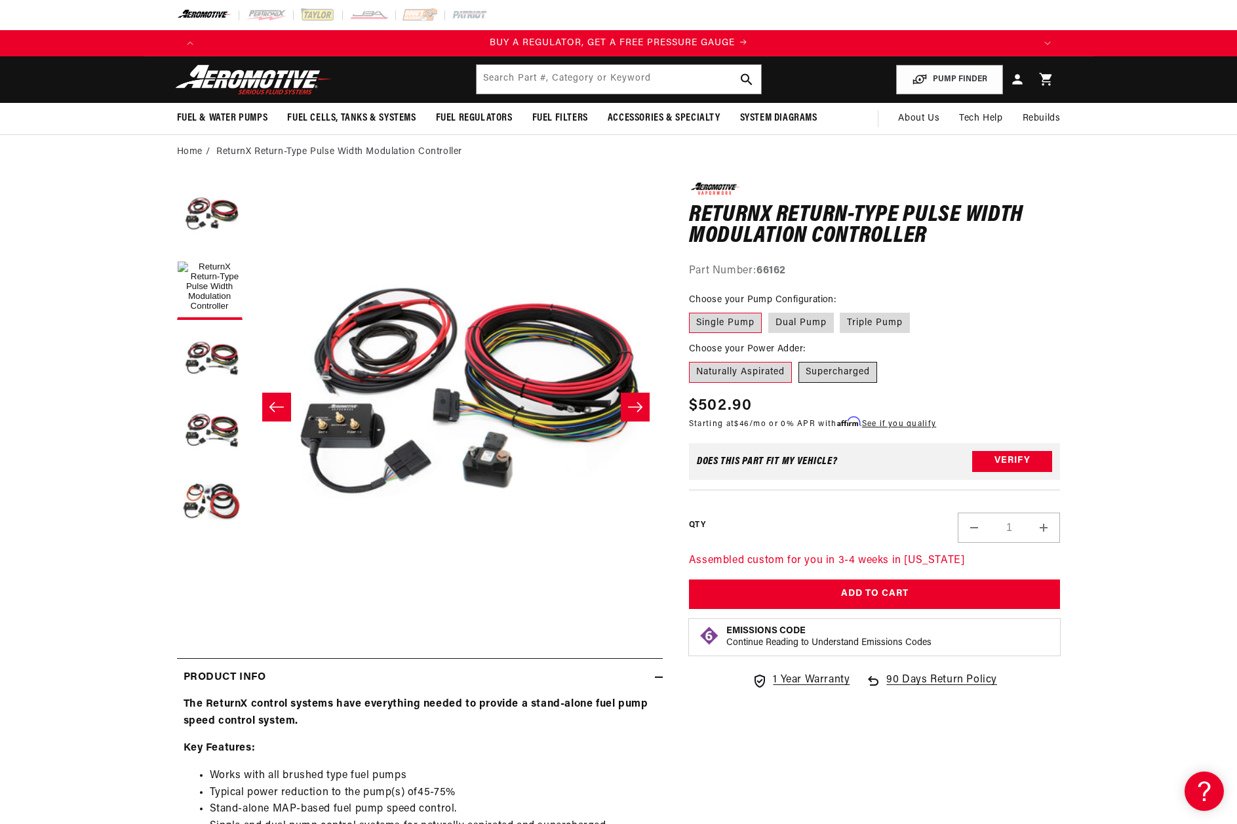
click at [842, 368] on label "Supercharged" at bounding box center [837, 372] width 79 height 21
click at [799, 360] on input "Supercharged" at bounding box center [798, 359] width 1 height 1
radio input "true"
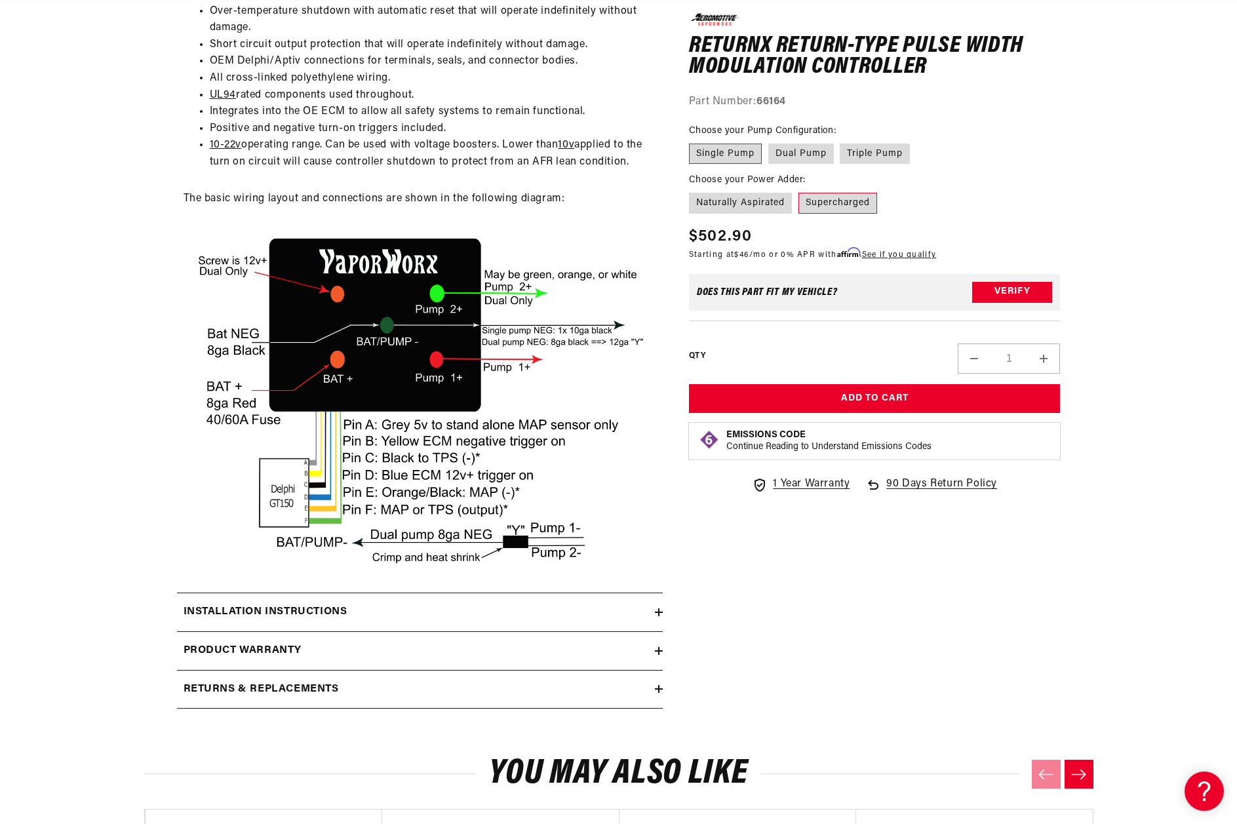
scroll to position [0, 2494]
click at [333, 621] on h2 "Installation Instructions" at bounding box center [266, 612] width 164 height 17
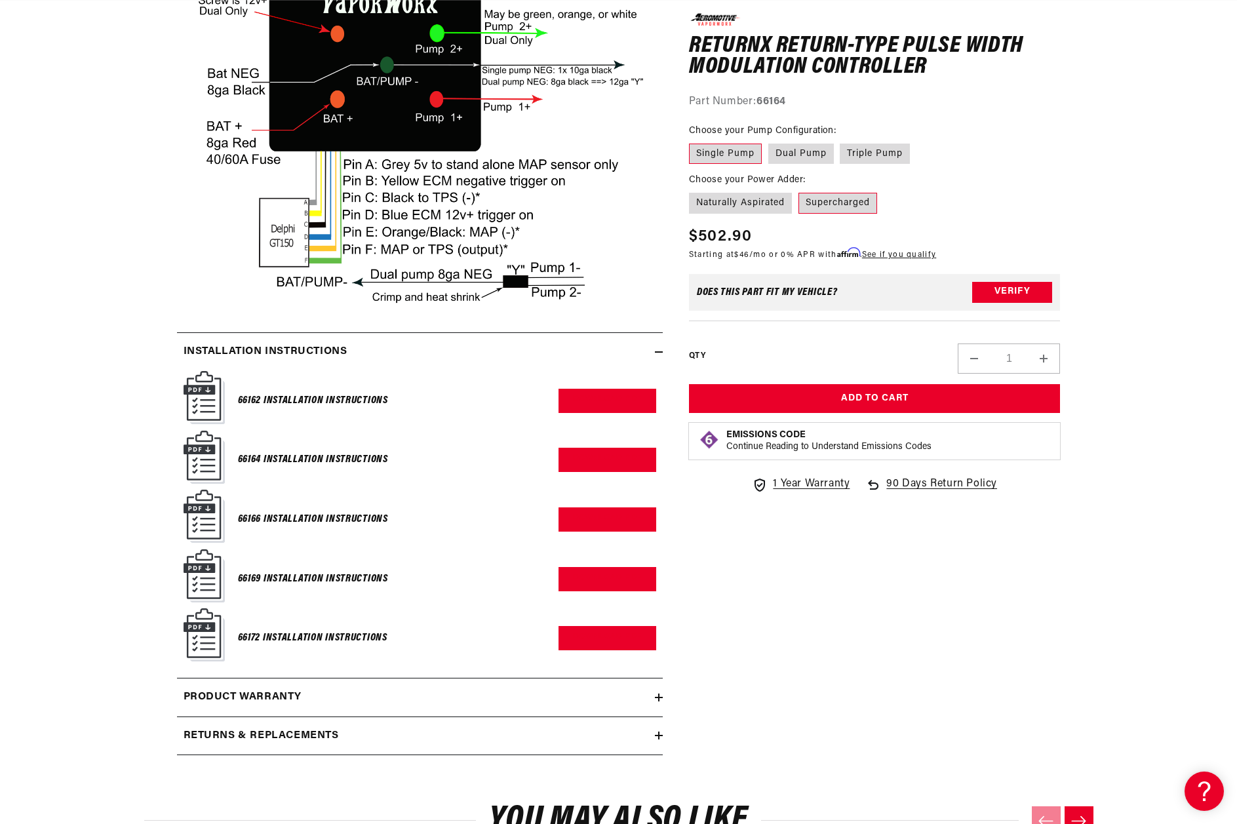
scroll to position [2294, 0]
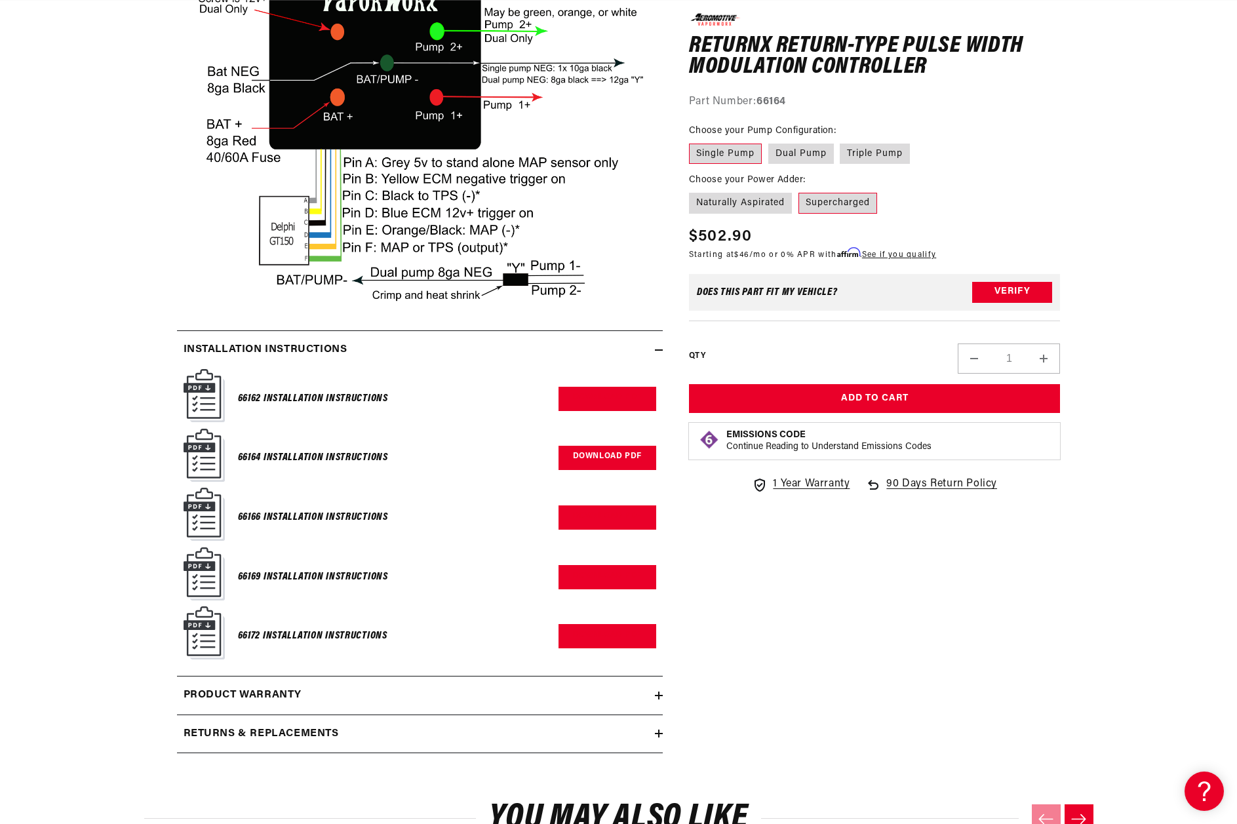
click at [593, 470] on link "Download PDF" at bounding box center [607, 458] width 98 height 24
